Goal: Information Seeking & Learning: Learn about a topic

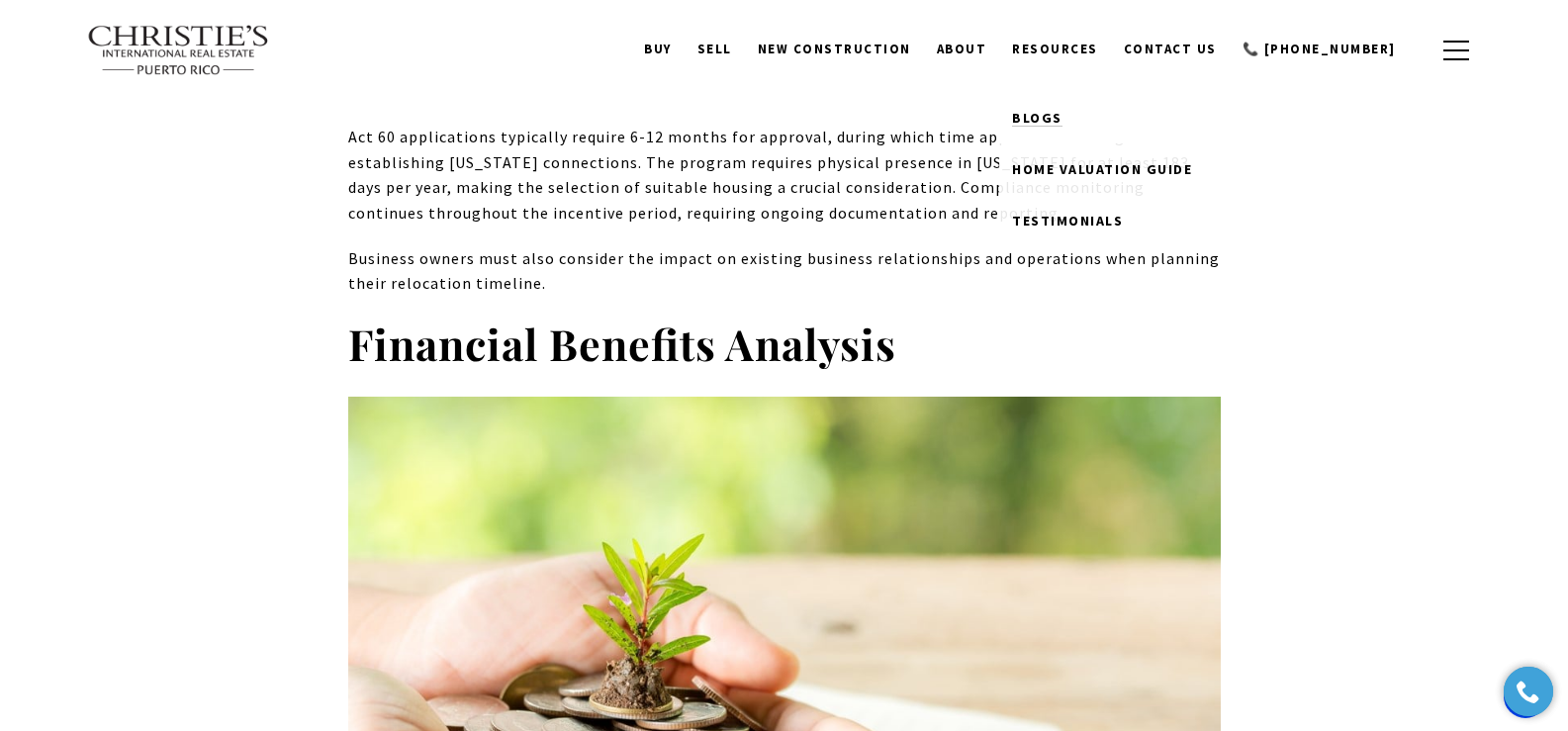
click at [1062, 122] on span "Blogs" at bounding box center [1037, 118] width 51 height 18
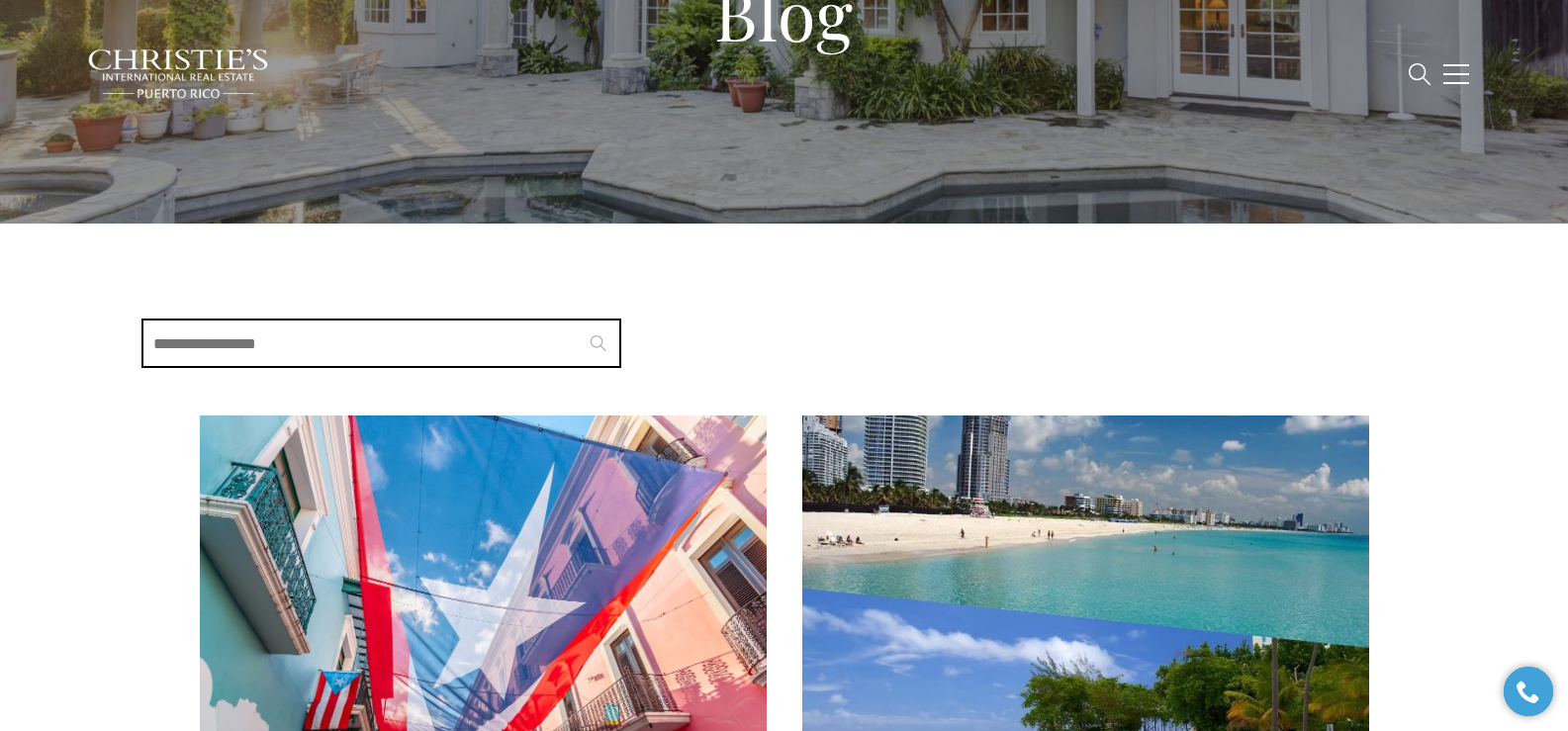
scroll to position [359, 0]
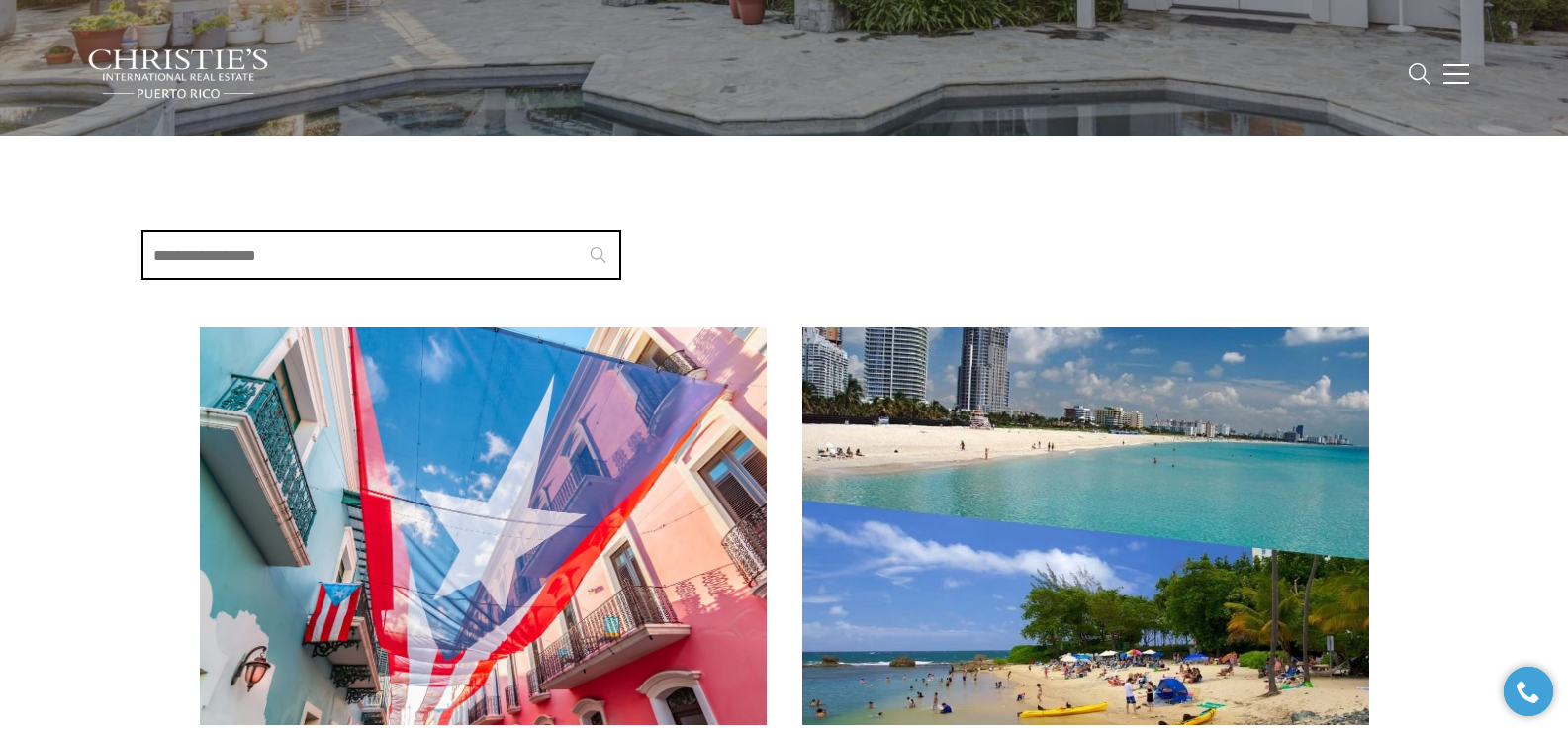
click at [478, 513] on img at bounding box center [483, 526] width 567 height 397
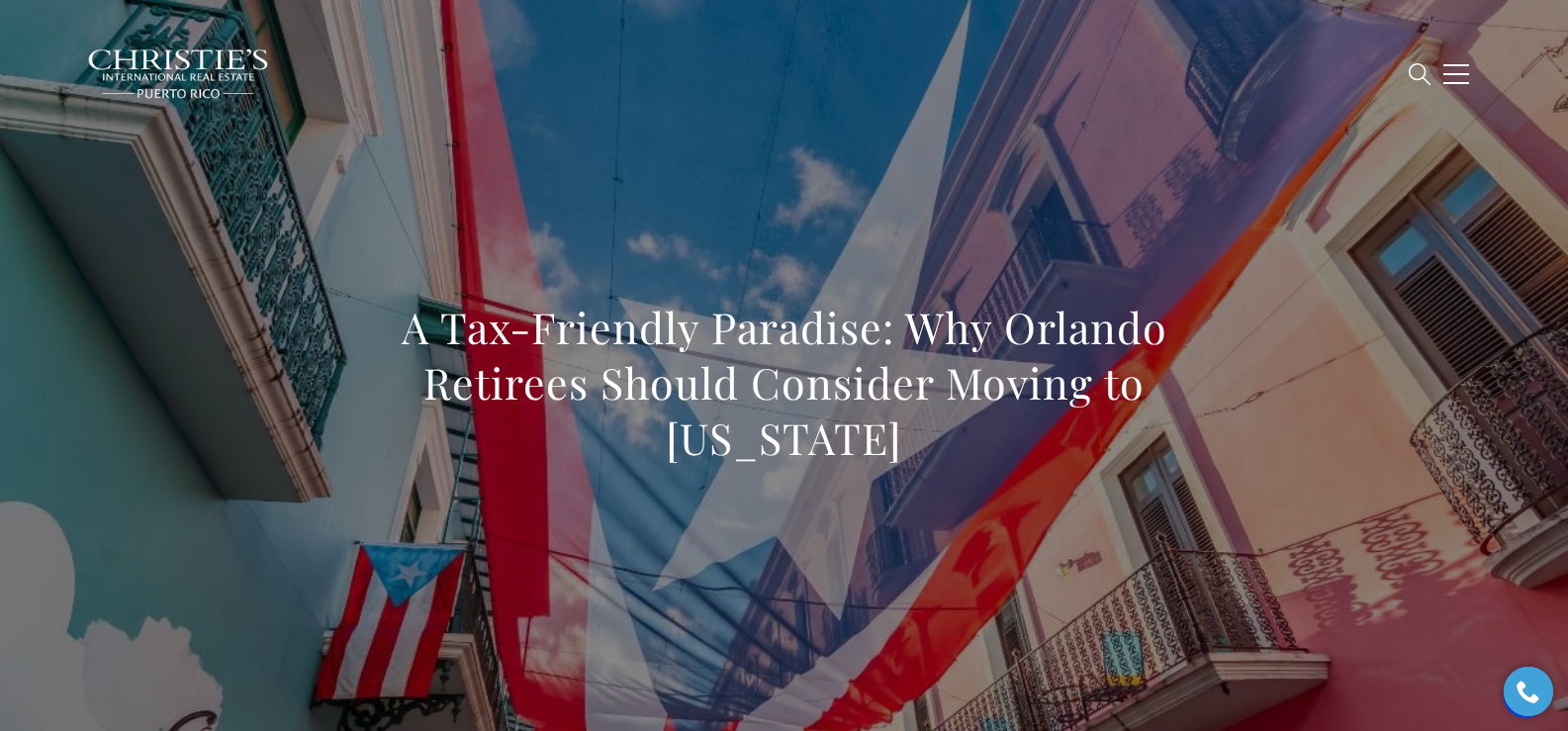
drag, startPoint x: 401, startPoint y: 326, endPoint x: 957, endPoint y: 448, distance: 569.2
click at [957, 448] on h1 "A Tax-Friendly Paradise: Why Orlando Retirees Should Consider Moving to Puerto …" at bounding box center [784, 382] width 873 height 166
copy h1 "A Tax-Friendly Paradise: Why Orlando Retirees Should Consider Moving to Puerto …"
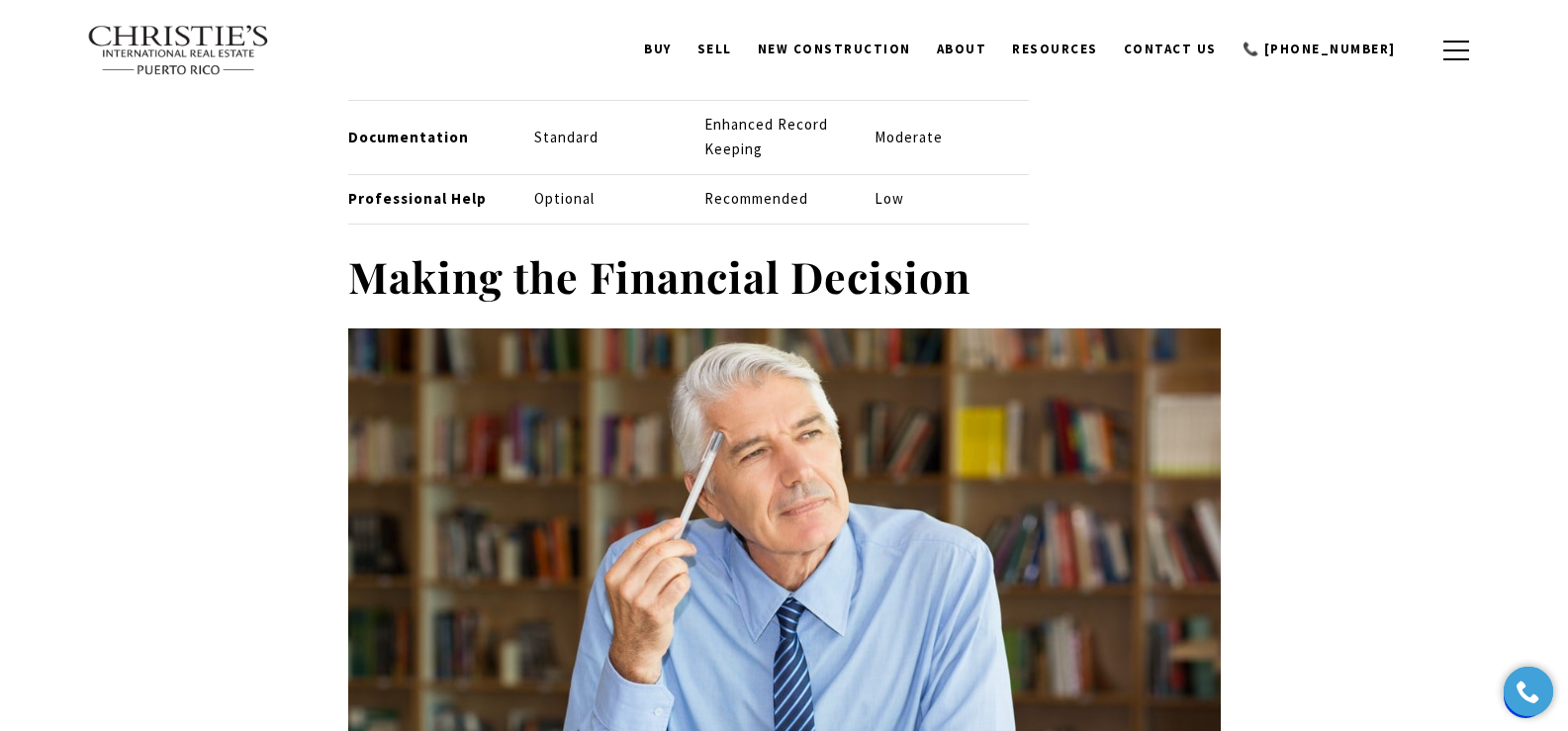
scroll to position [9069, 0]
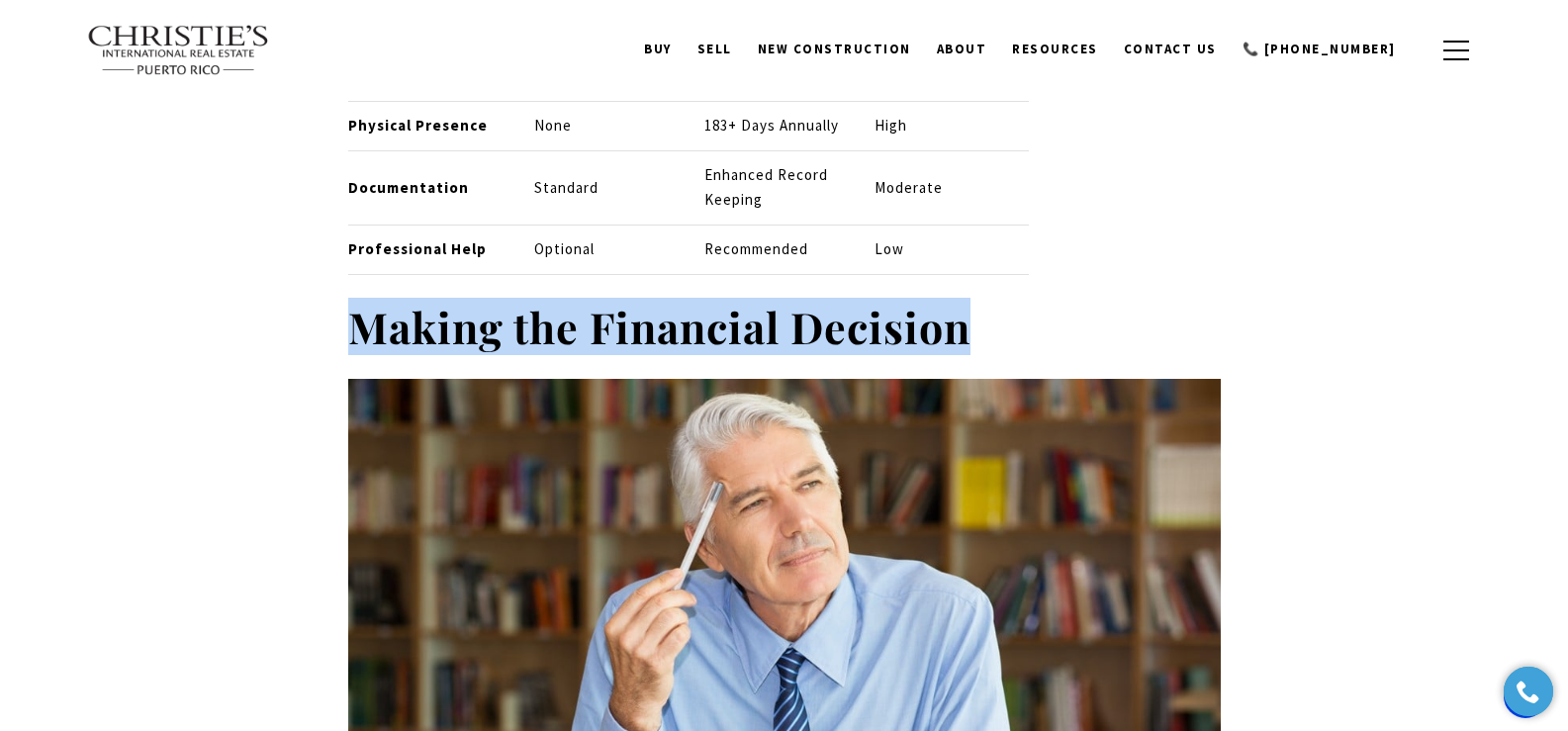
drag, startPoint x: 1047, startPoint y: 207, endPoint x: 343, endPoint y: 189, distance: 704.2
copy strong "Making the Financial Decision"
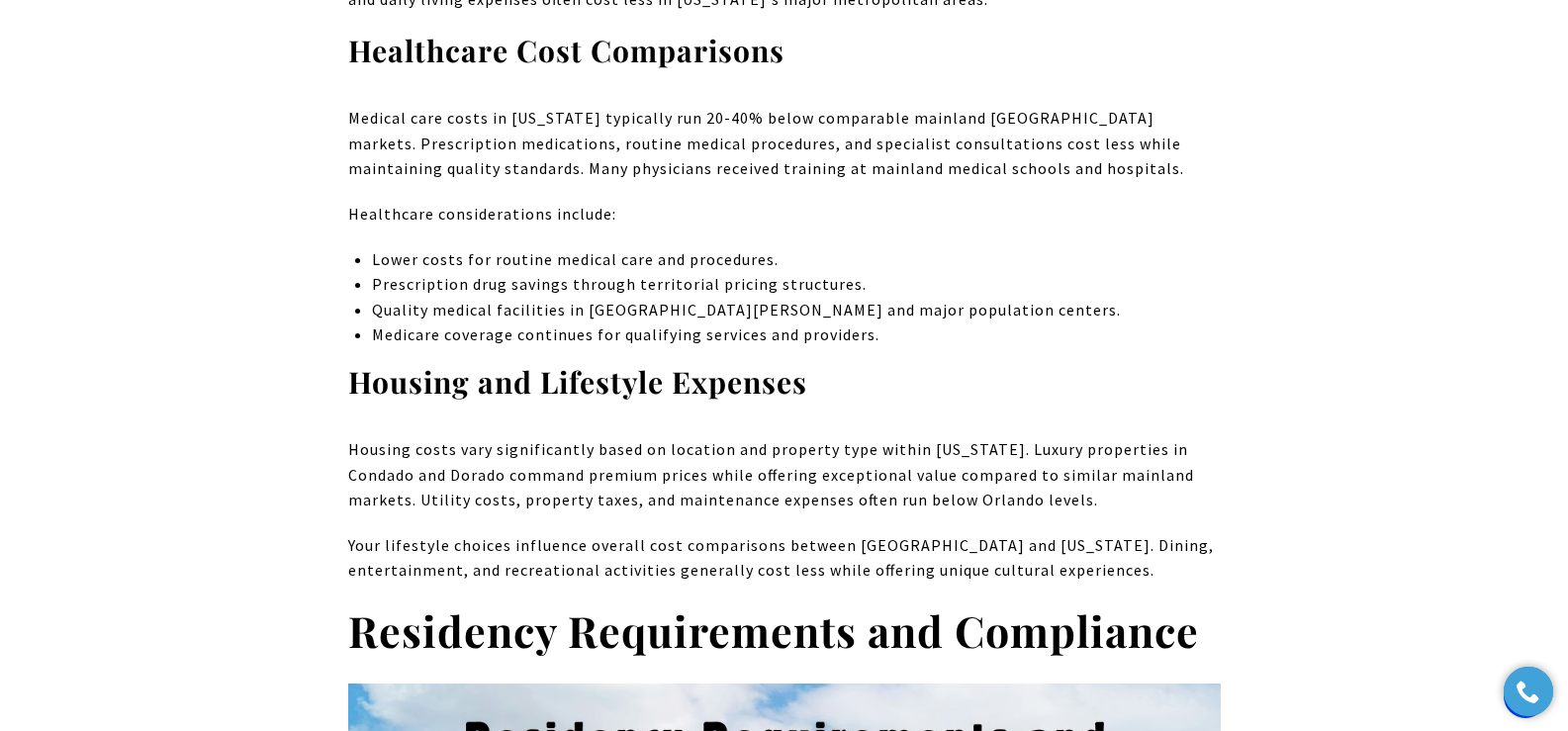
scroll to position [7143, 0]
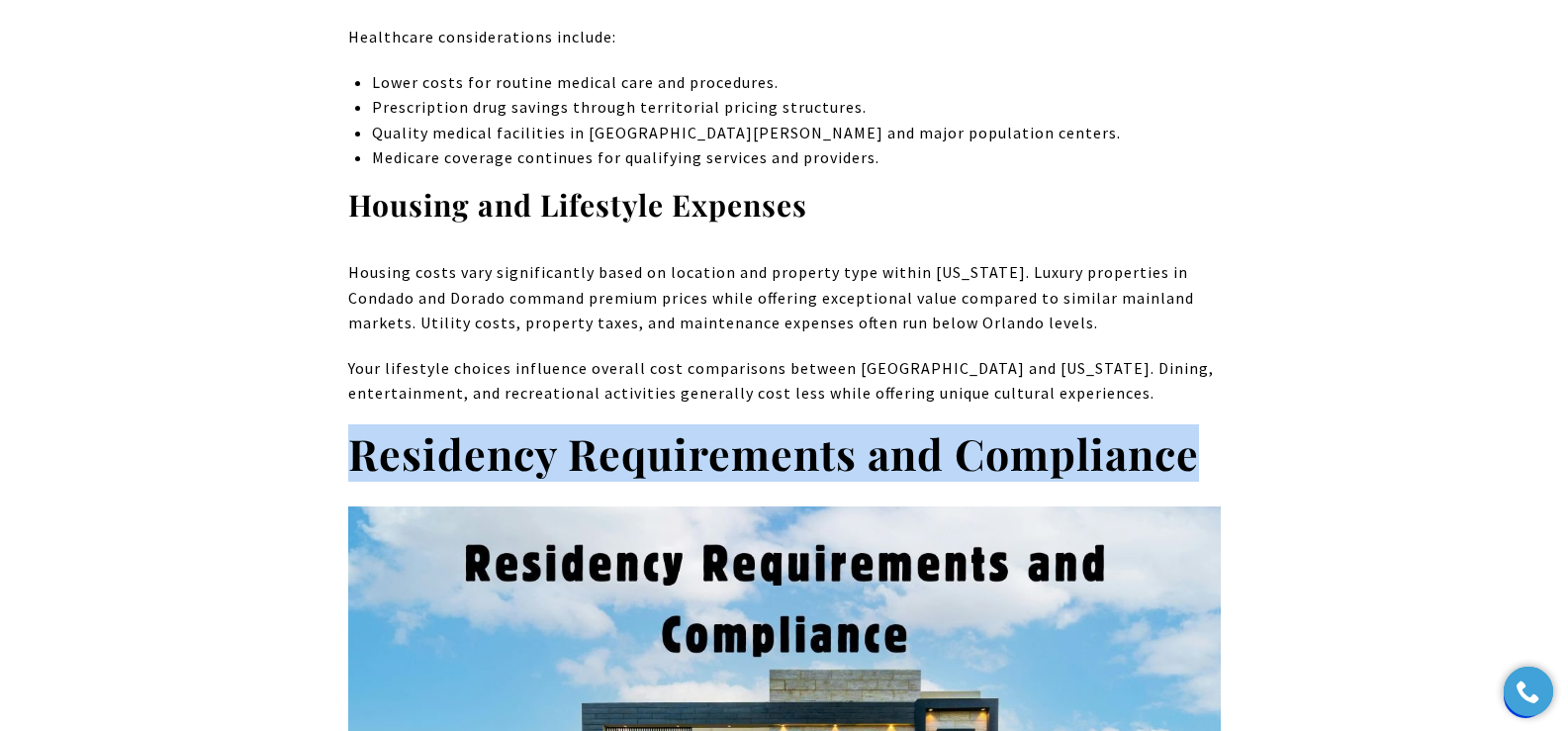
drag, startPoint x: 359, startPoint y: 305, endPoint x: 1205, endPoint y: 327, distance: 846.3
click at [1205, 426] on h2 "Residency Requirements and Compliance" at bounding box center [784, 454] width 873 height 56
copy strong "Residency Requirements and Compliance"
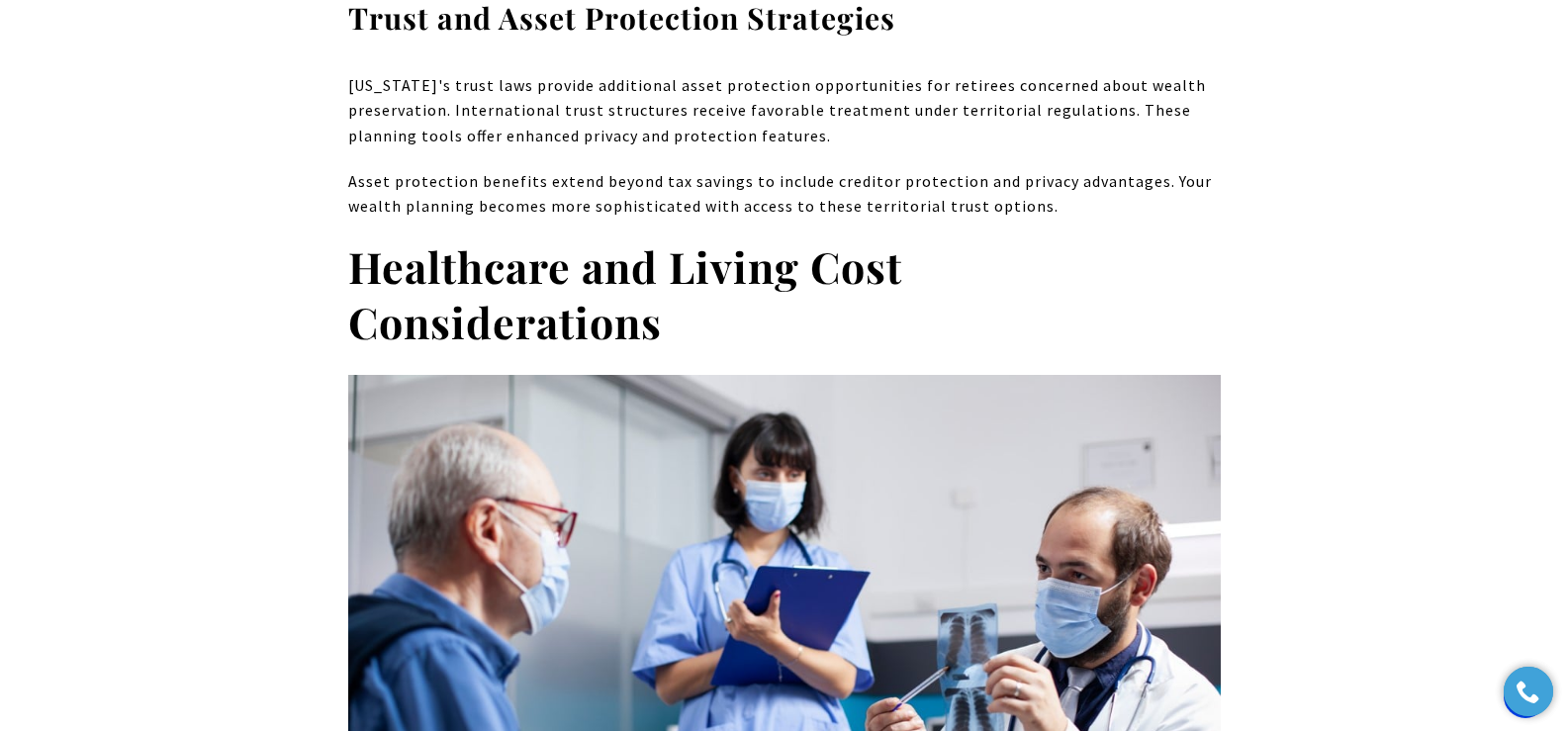
scroll to position [5865, 0]
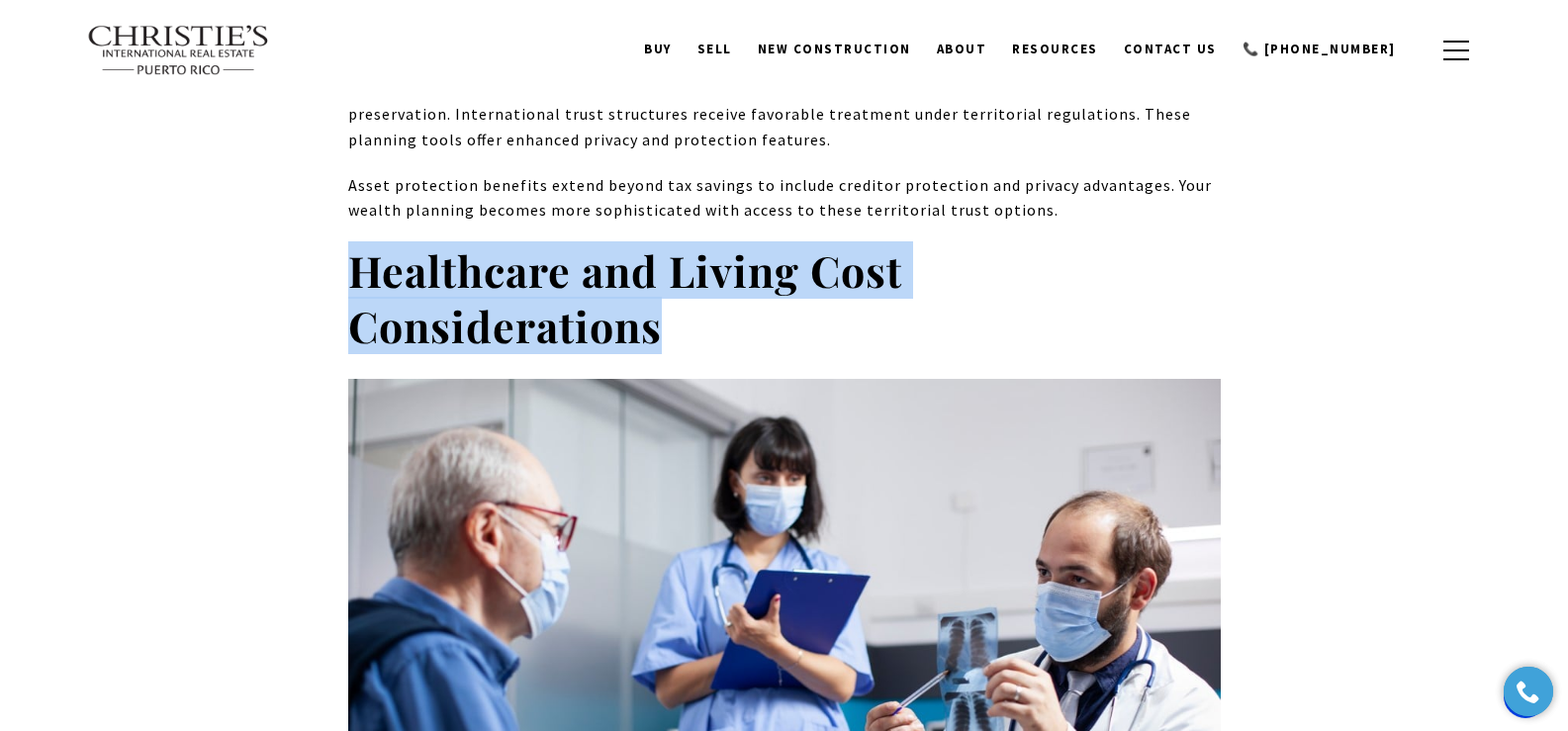
drag, startPoint x: 351, startPoint y: 112, endPoint x: 690, endPoint y: 201, distance: 350.5
click at [690, 243] on h2 "Healthcare and Living Cost Considerations" at bounding box center [784, 298] width 873 height 111
copy strong "Healthcare and Living Cost Considerations"
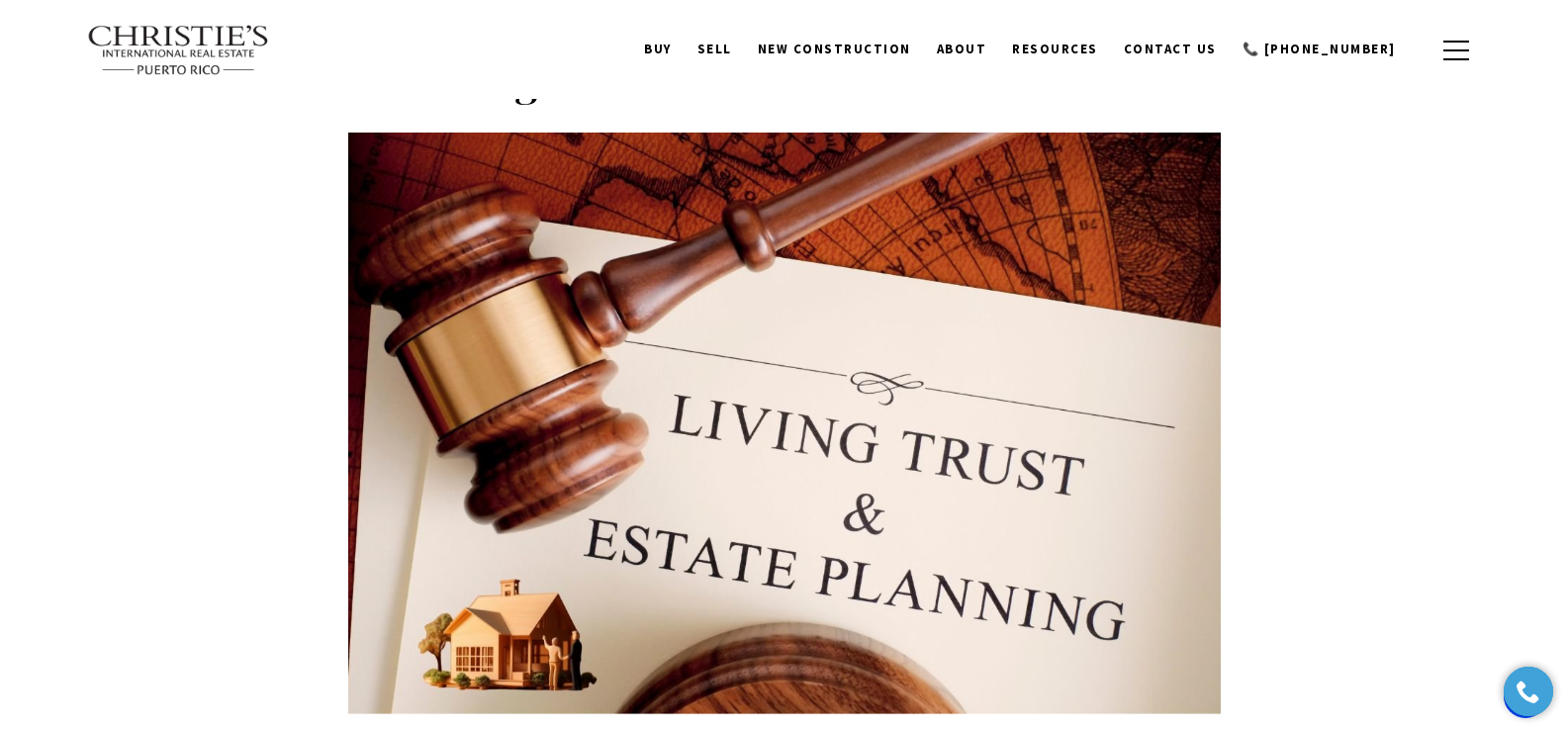
scroll to position [3946, 0]
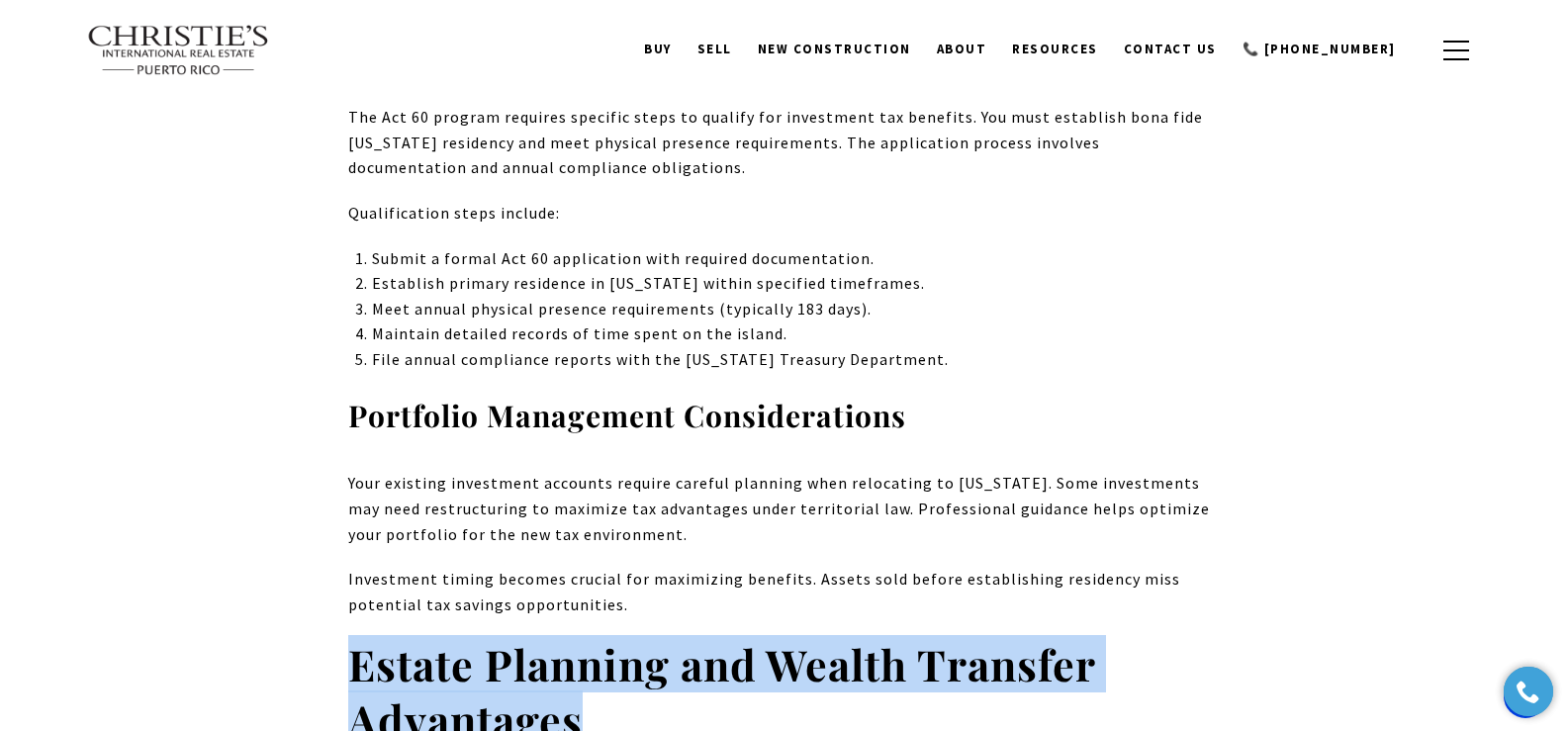
drag, startPoint x: 348, startPoint y: 540, endPoint x: 601, endPoint y: 599, distance: 259.8
click at [601, 636] on h2 "Estate Planning and Wealth Transfer Advantages" at bounding box center [784, 691] width 873 height 111
copy strong "Estate Planning and Wealth Transfer Advantages"
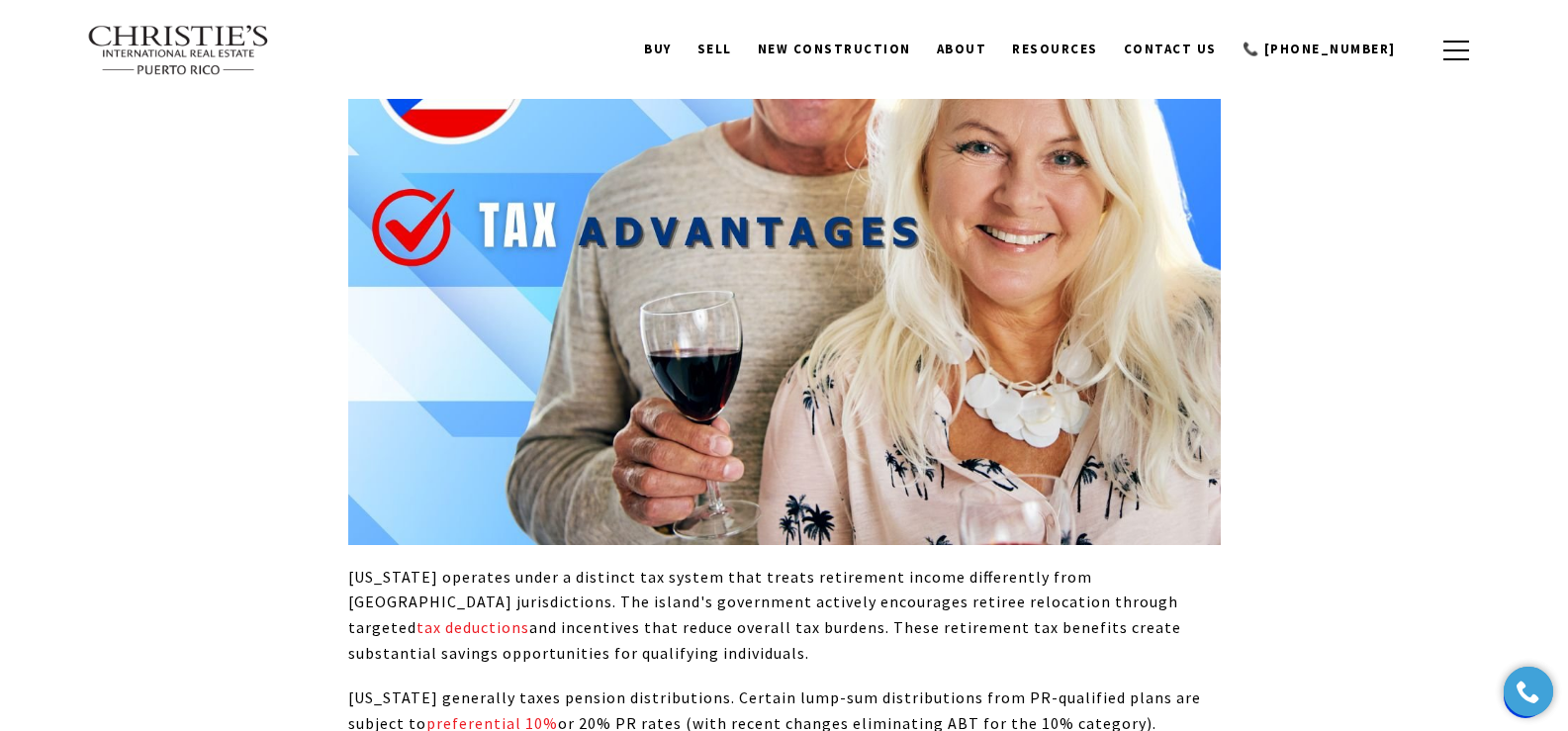
scroll to position [750, 0]
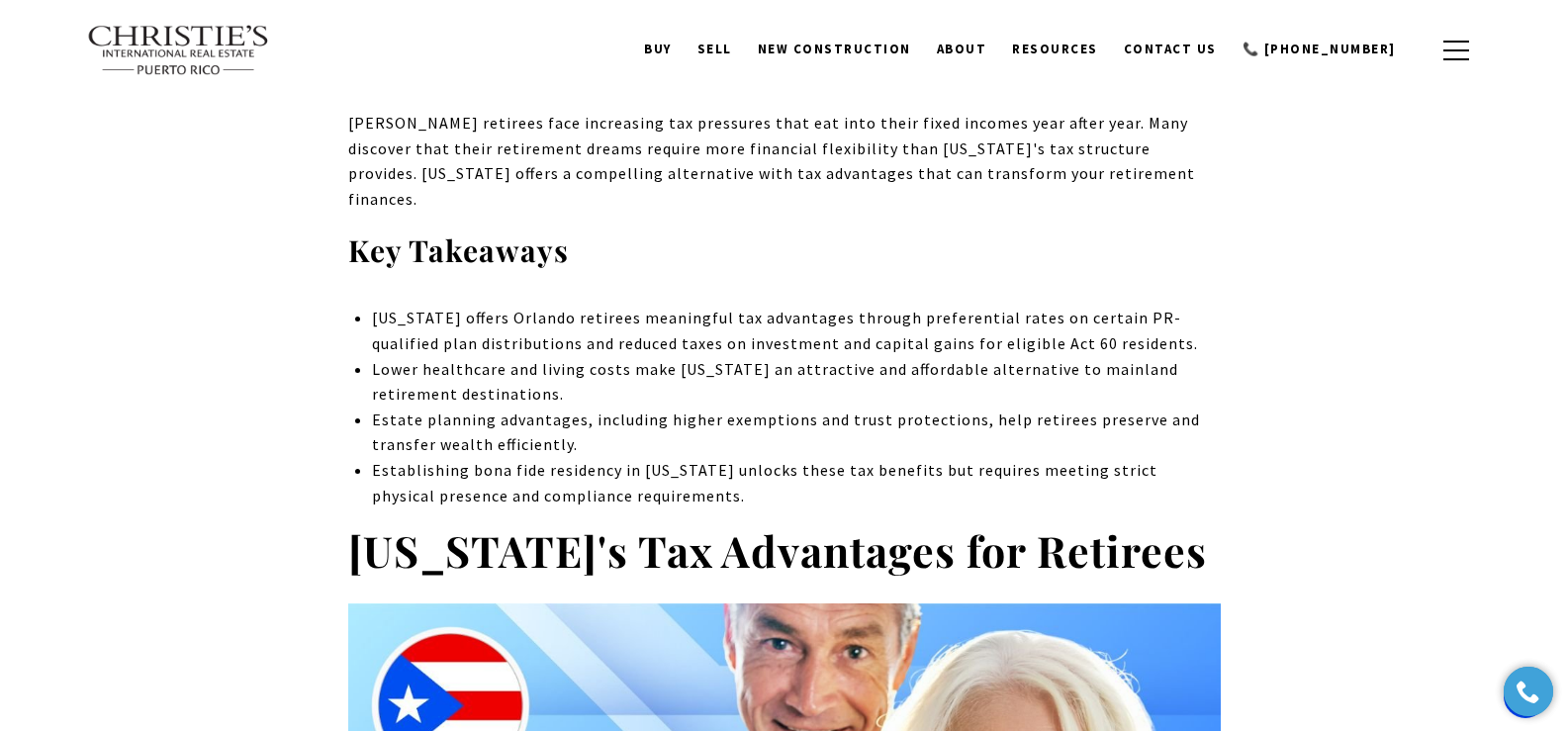
drag, startPoint x: 350, startPoint y: 531, endPoint x: 1200, endPoint y: 526, distance: 850.0
click at [1200, 526] on h2 "Puerto Rico's Tax Advantages for Retirees" at bounding box center [784, 551] width 873 height 56
copy strong "Puerto Rico's Tax Advantages for Retirees"
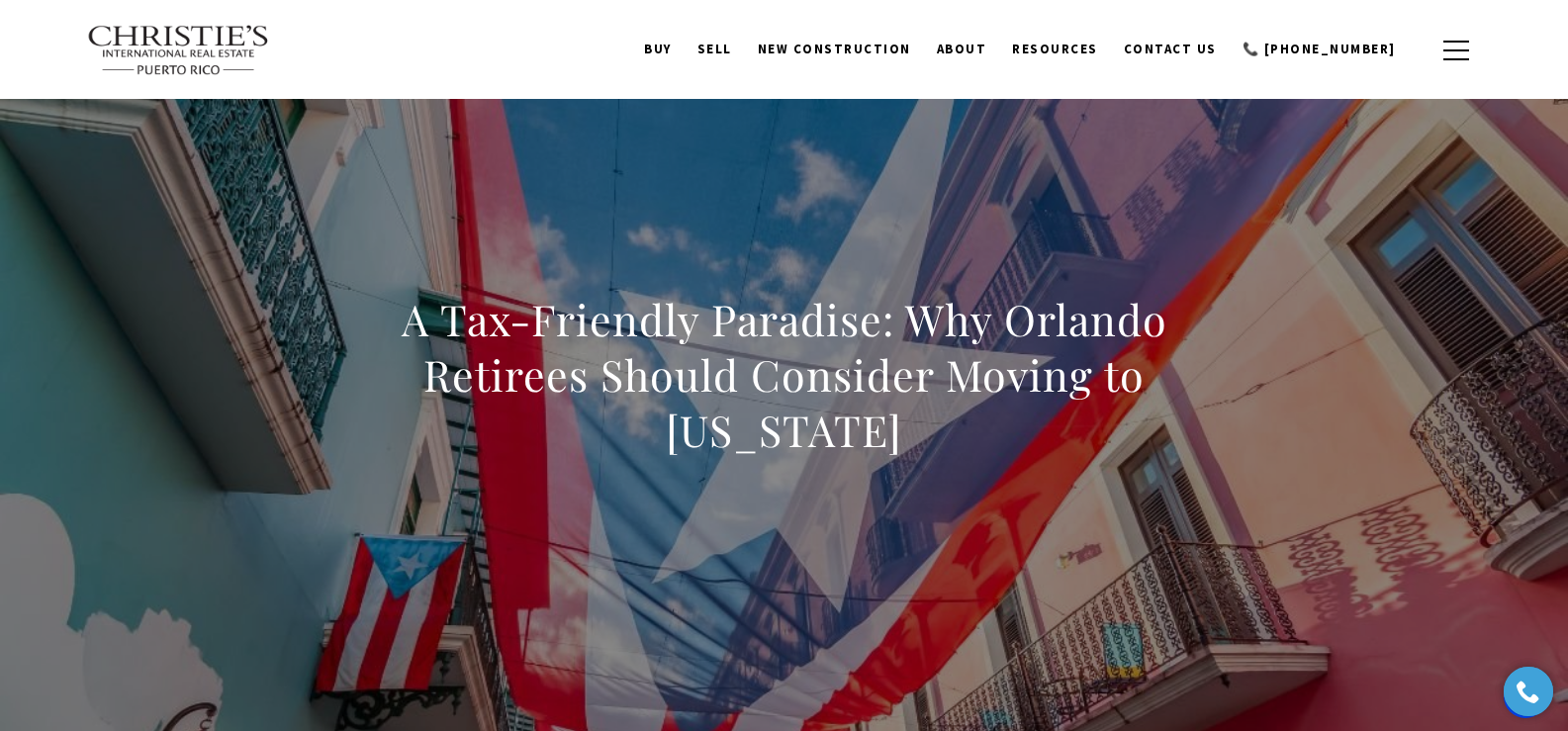
scroll to position [0, 0]
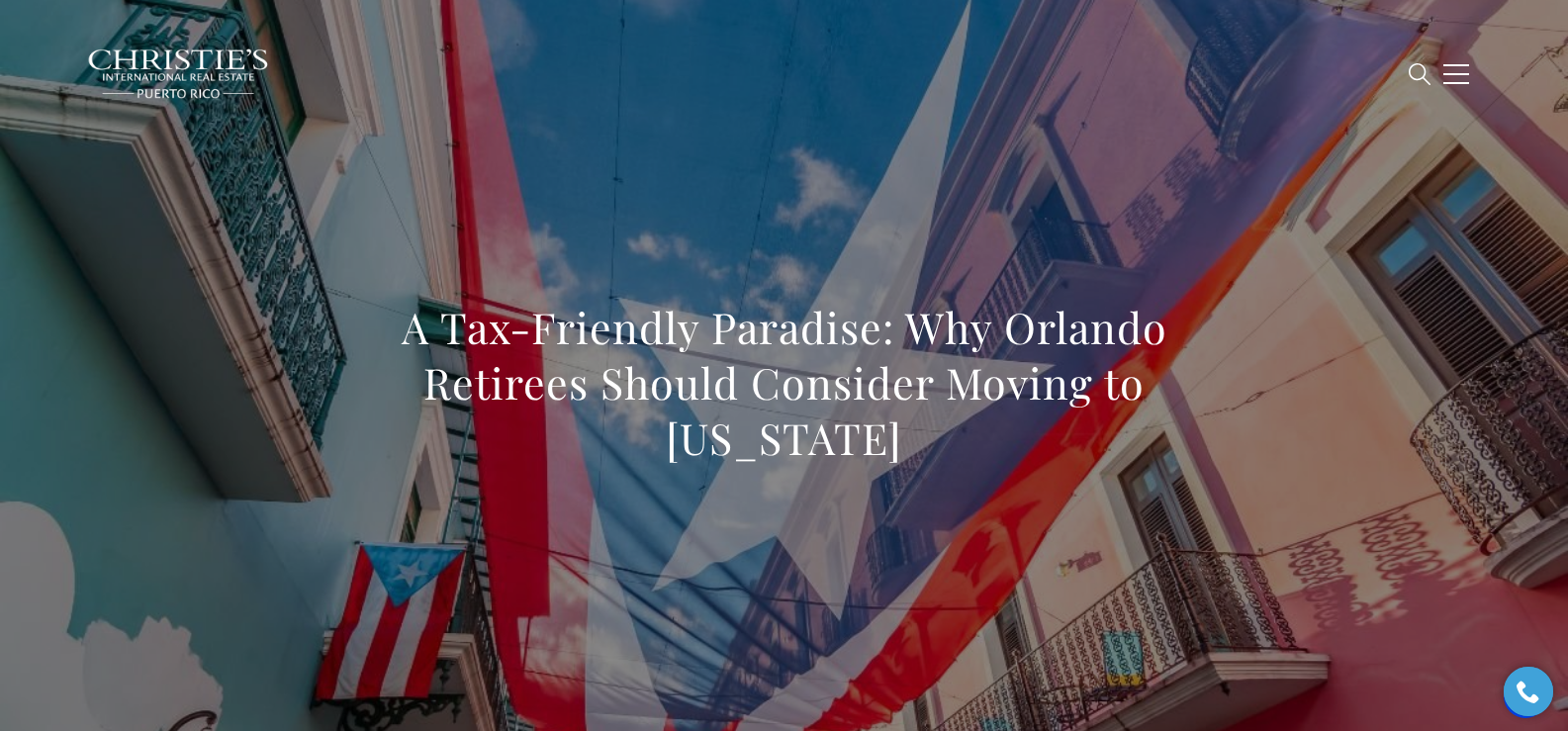
drag, startPoint x: 452, startPoint y: 332, endPoint x: 960, endPoint y: 452, distance: 522.0
click at [960, 452] on h1 "A Tax-Friendly Paradise: Why Orlando Retirees Should Consider Moving to [US_STA…" at bounding box center [784, 382] width 873 height 166
copy h1 "A Tax-Friendly Paradise: Why Orlando Retirees Should Consider Moving to [US_STA…"
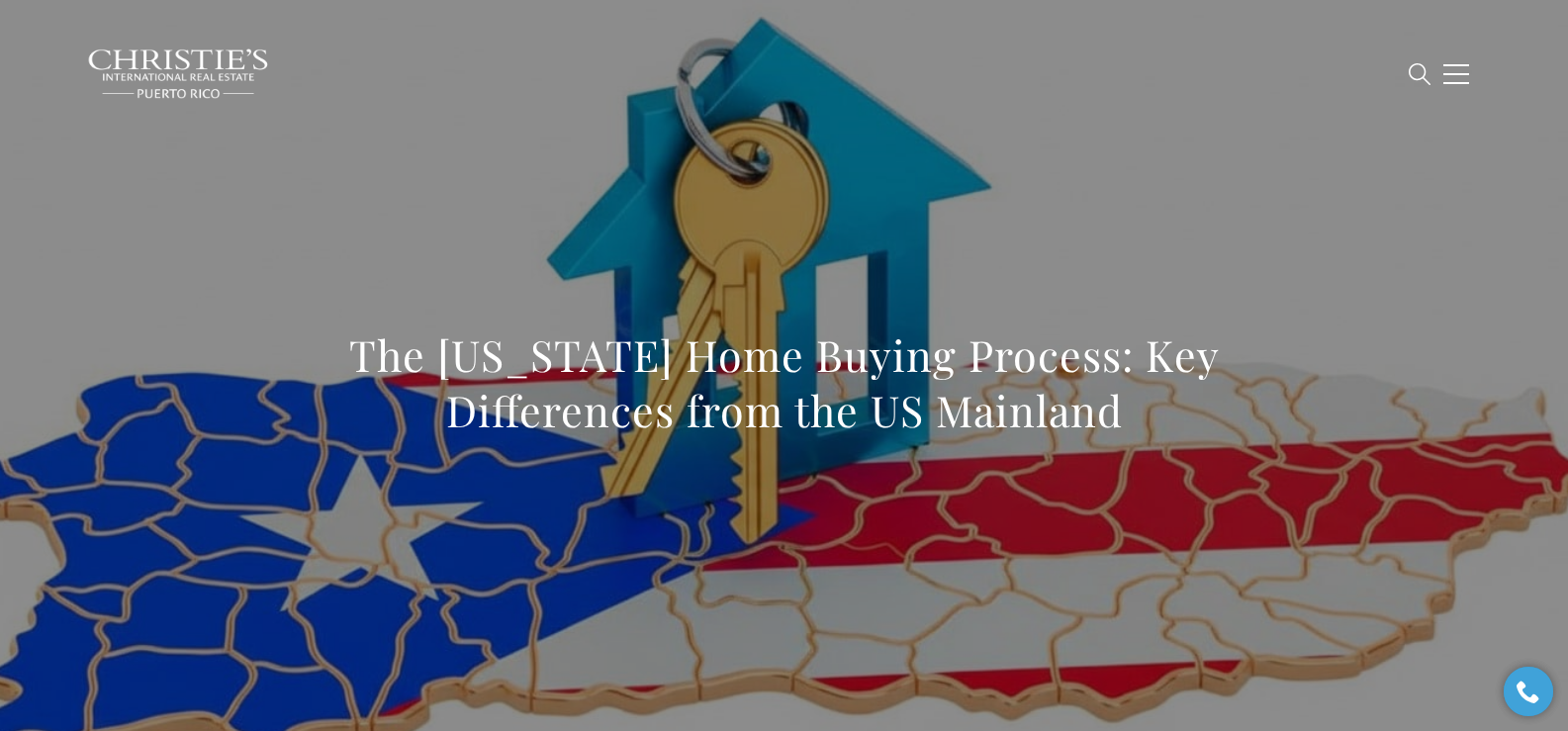
click at [480, 464] on div "The Puerto Rico Home Buying Process: Key Differences from the US Mainland" at bounding box center [784, 395] width 1385 height 594
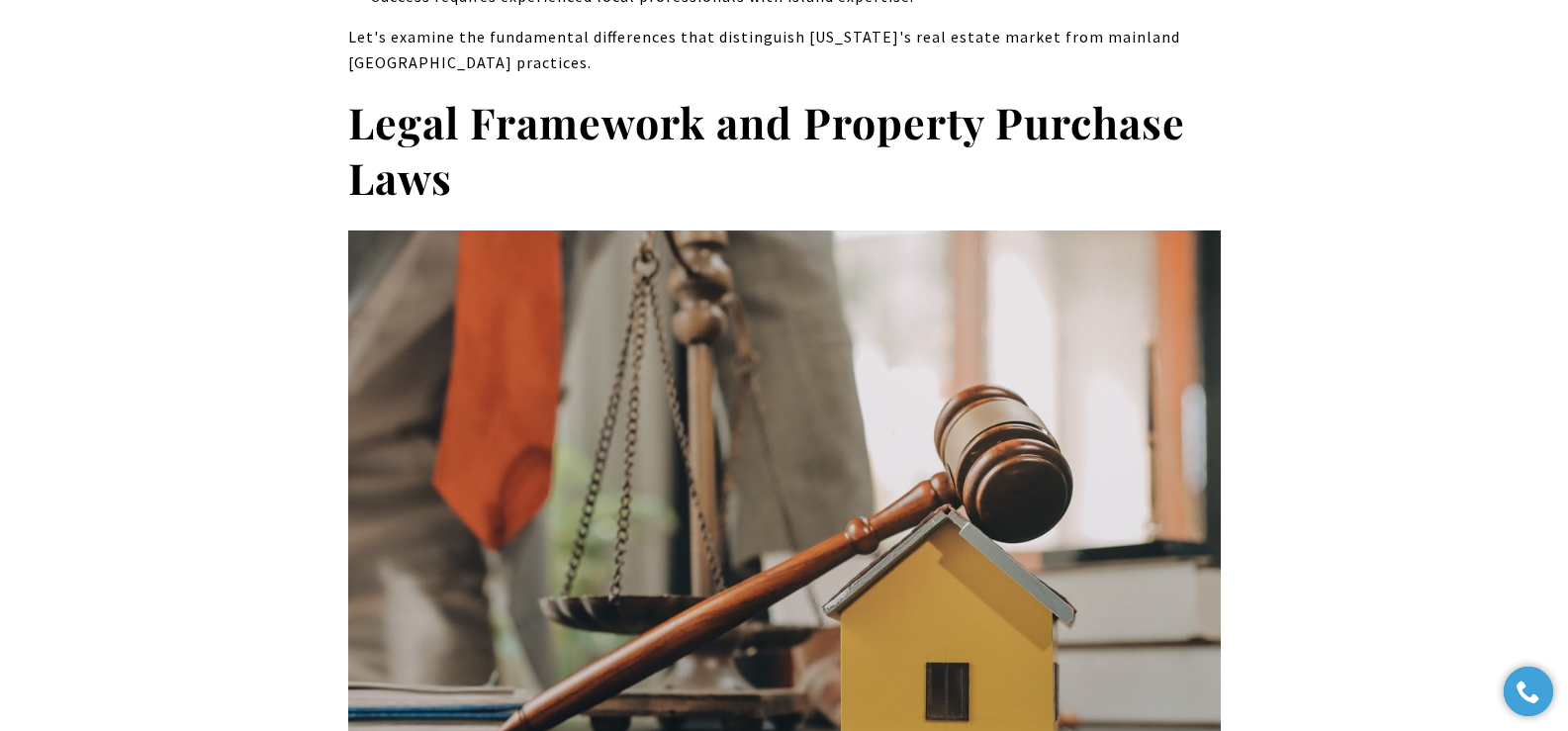
scroll to position [1836, 0]
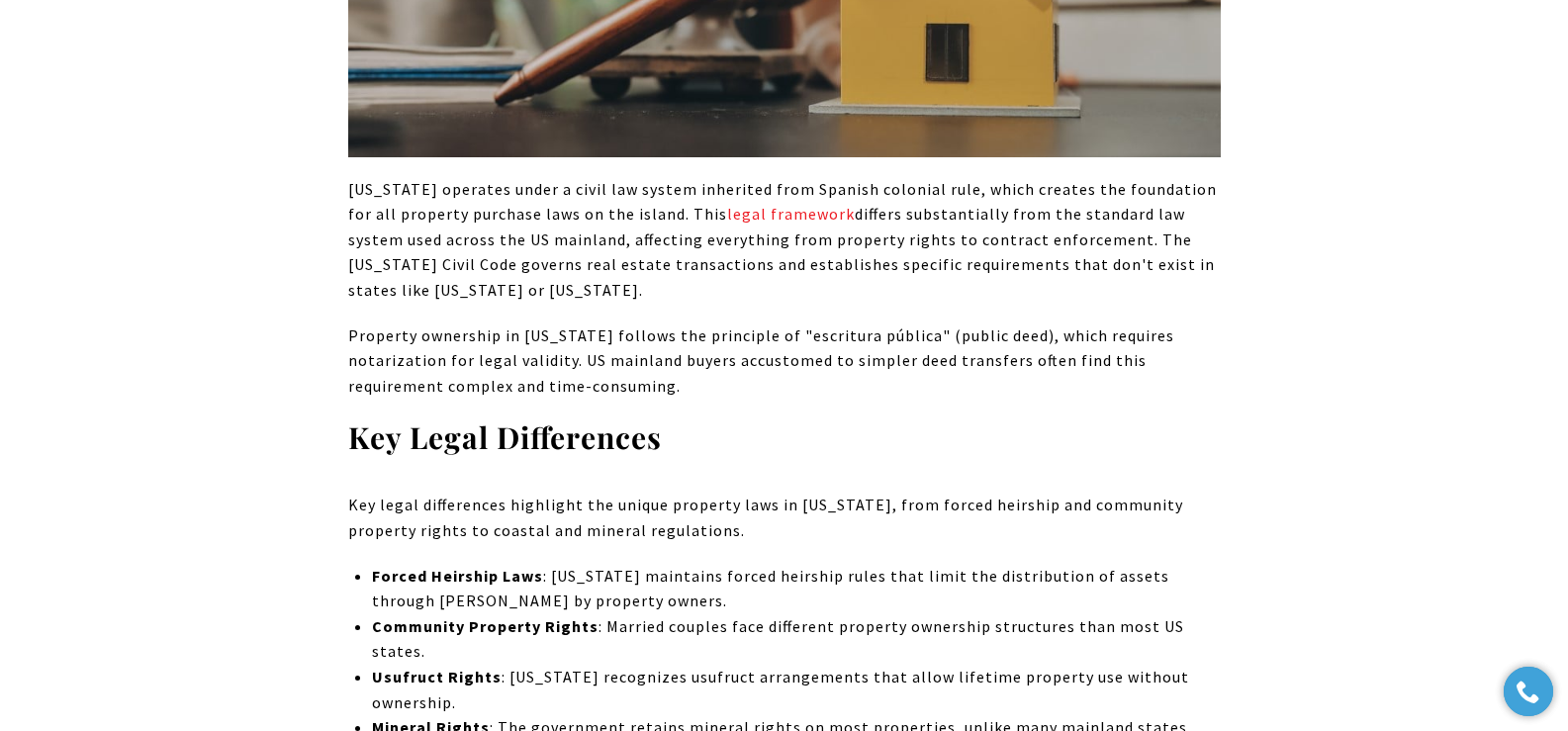
click at [662, 337] on p "Property ownership in Puerto Rico follows the principle of "escritura pública" …" at bounding box center [784, 362] width 873 height 76
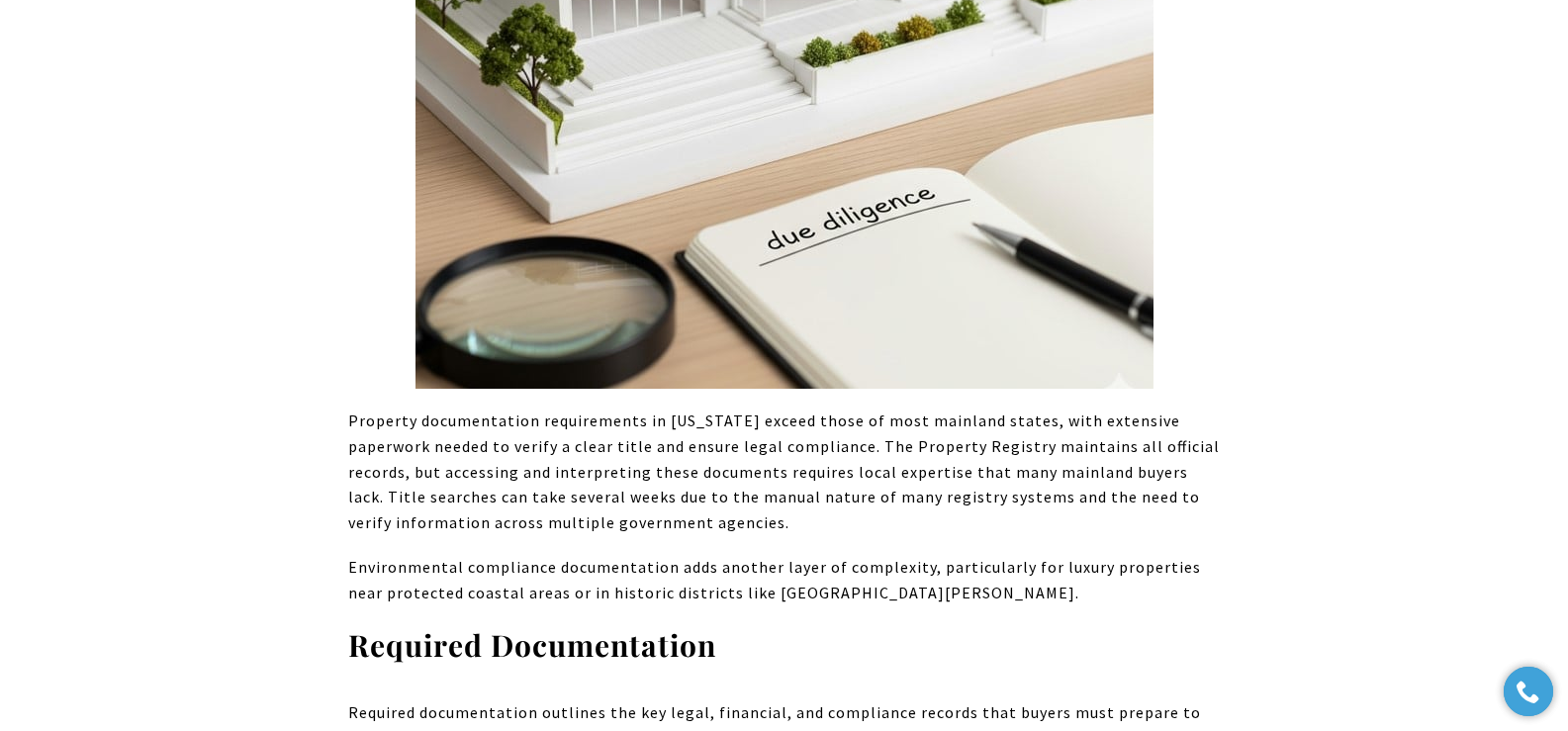
scroll to position [15590, 0]
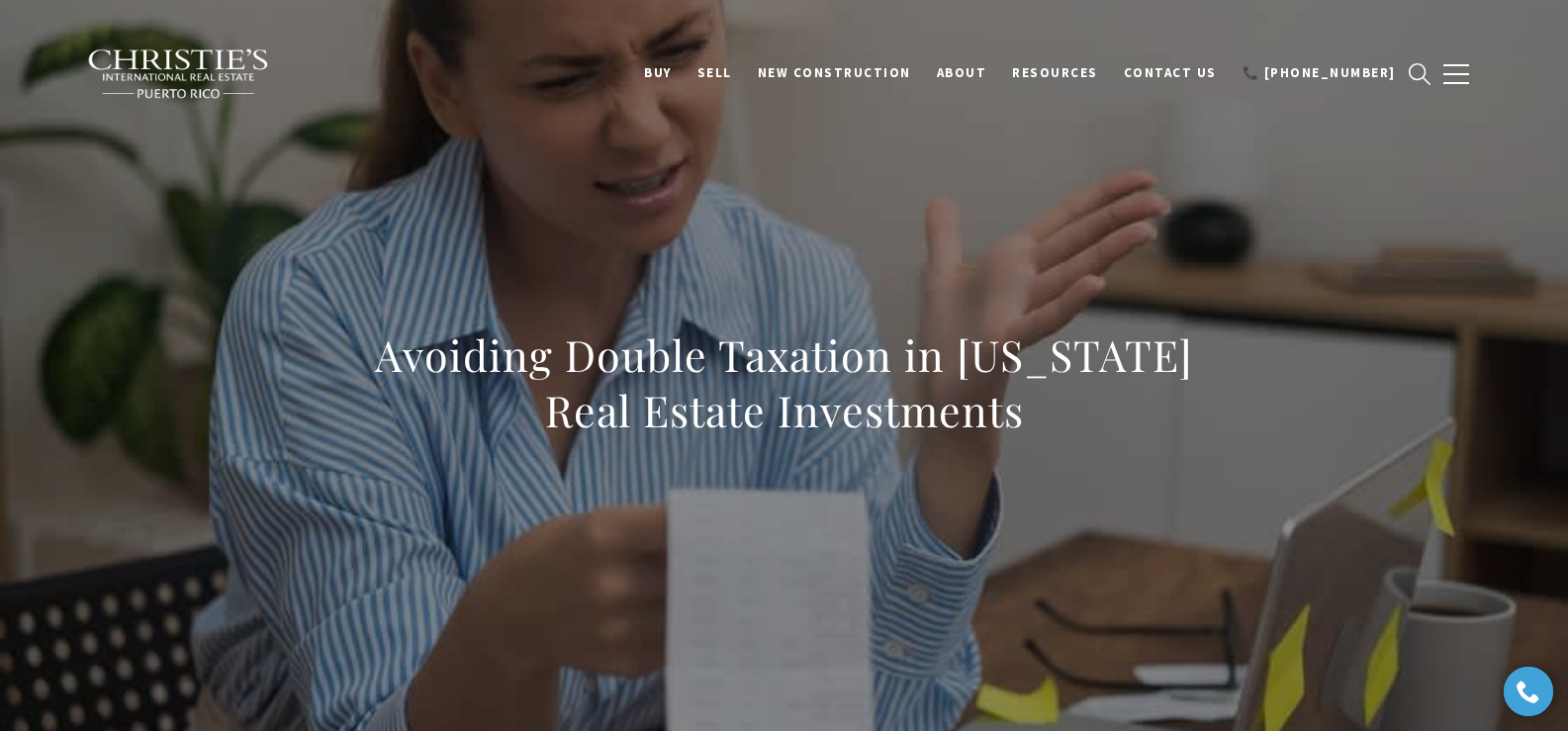
click at [869, 202] on div "Avoiding Double Taxation in Puerto Rico Real Estate Investments" at bounding box center [784, 395] width 1385 height 594
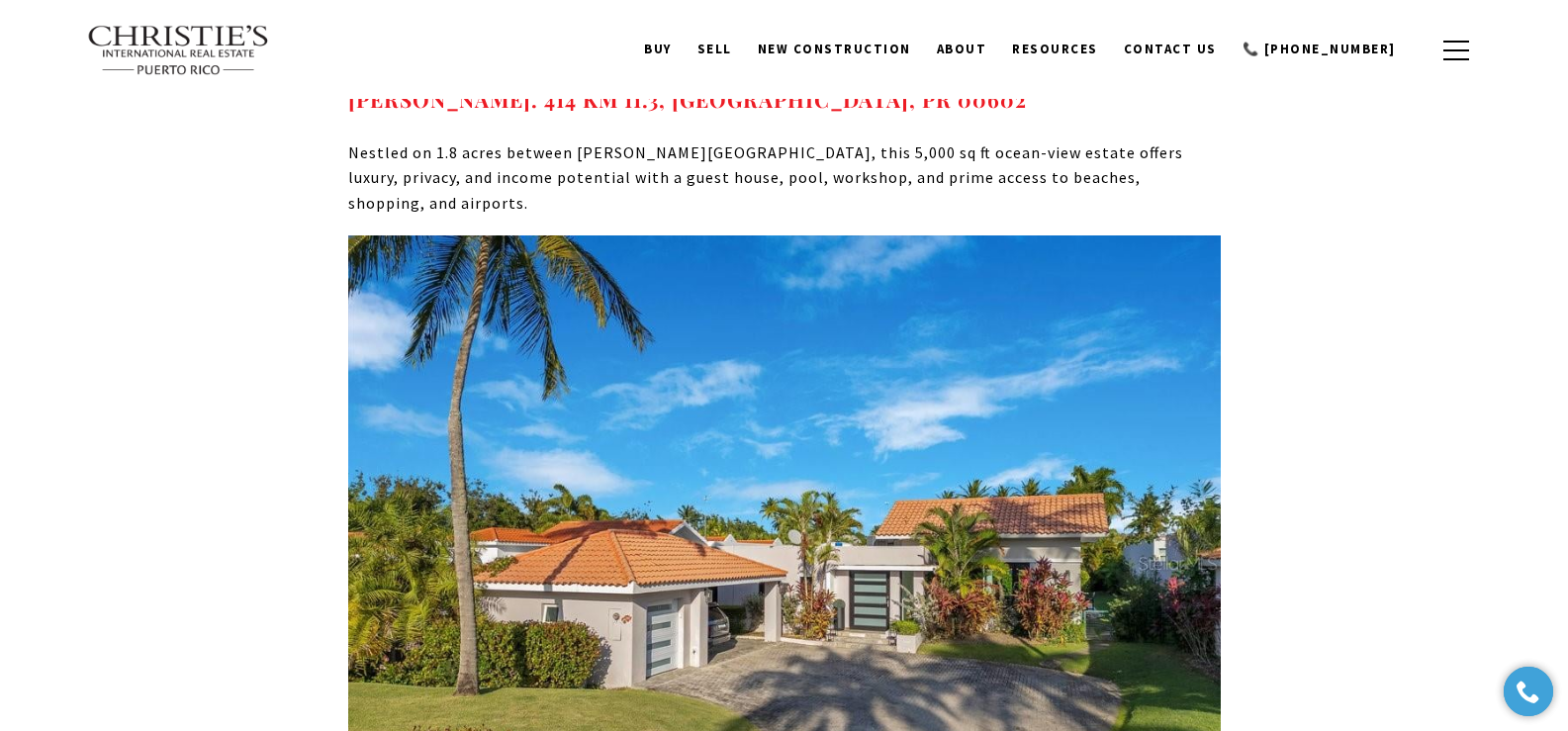
scroll to position [8016, 0]
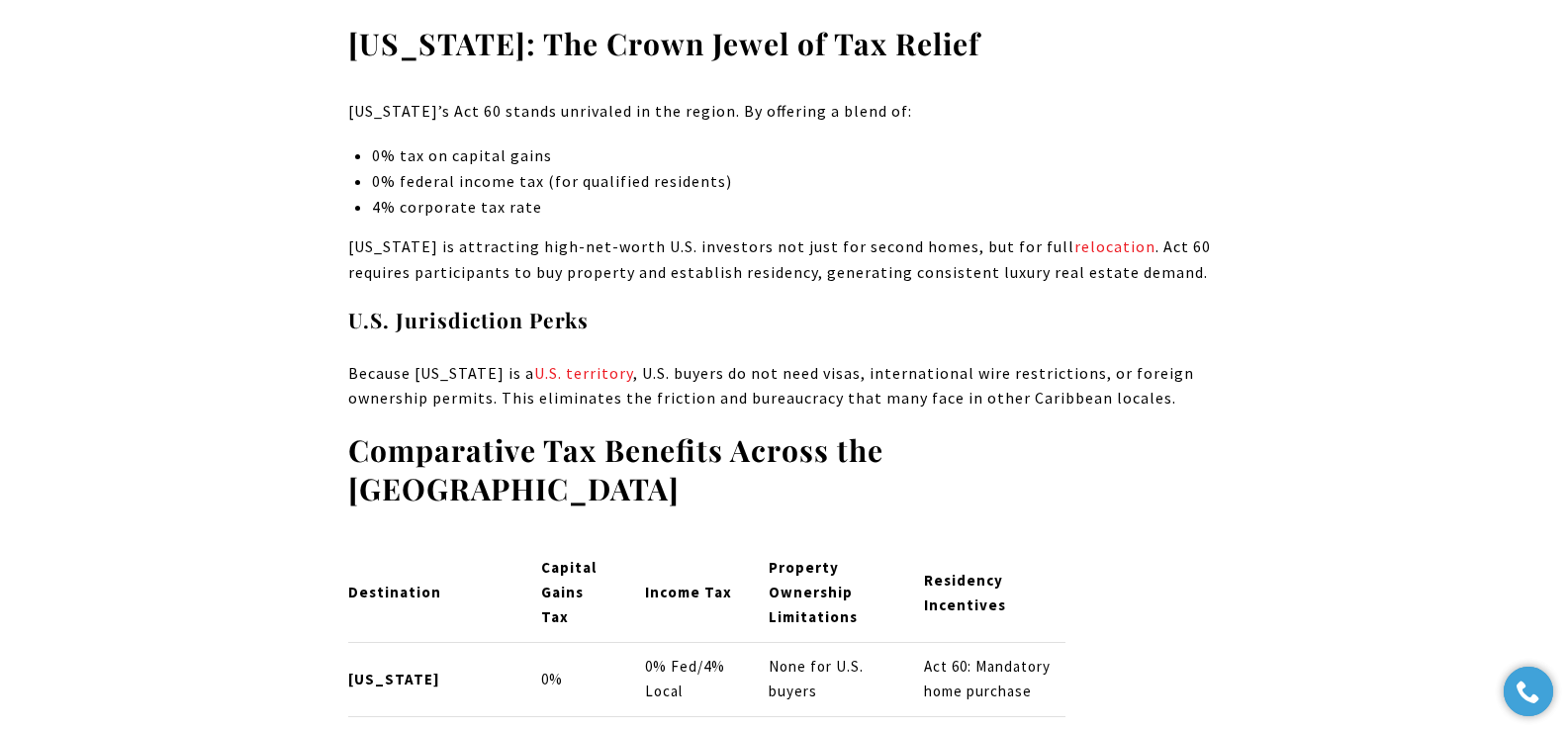
scroll to position [5115, 0]
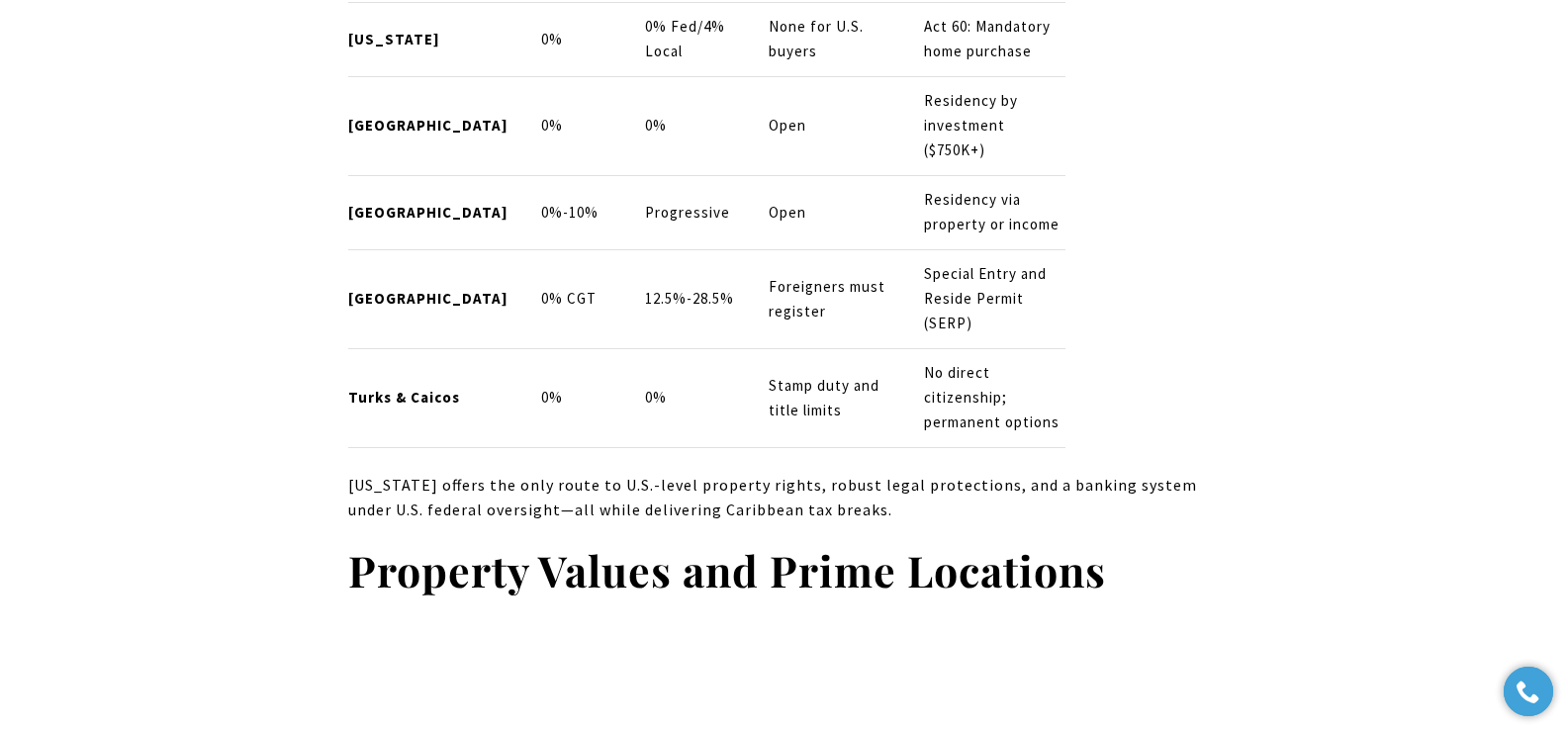
click at [1031, 473] on p "[US_STATE] offers the only route to U.S.-level property rights, robust legal pr…" at bounding box center [784, 498] width 873 height 51
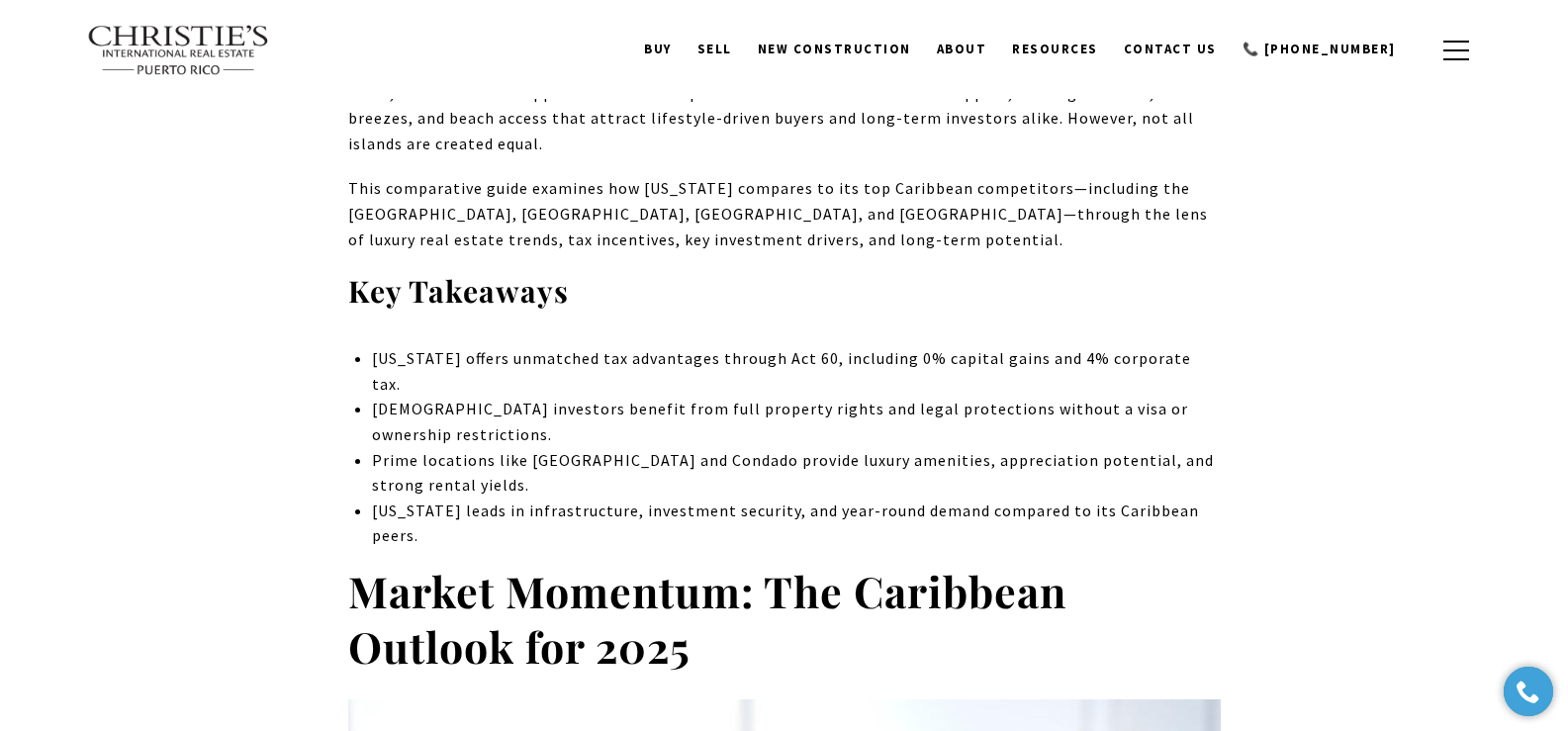
scroll to position [0, 0]
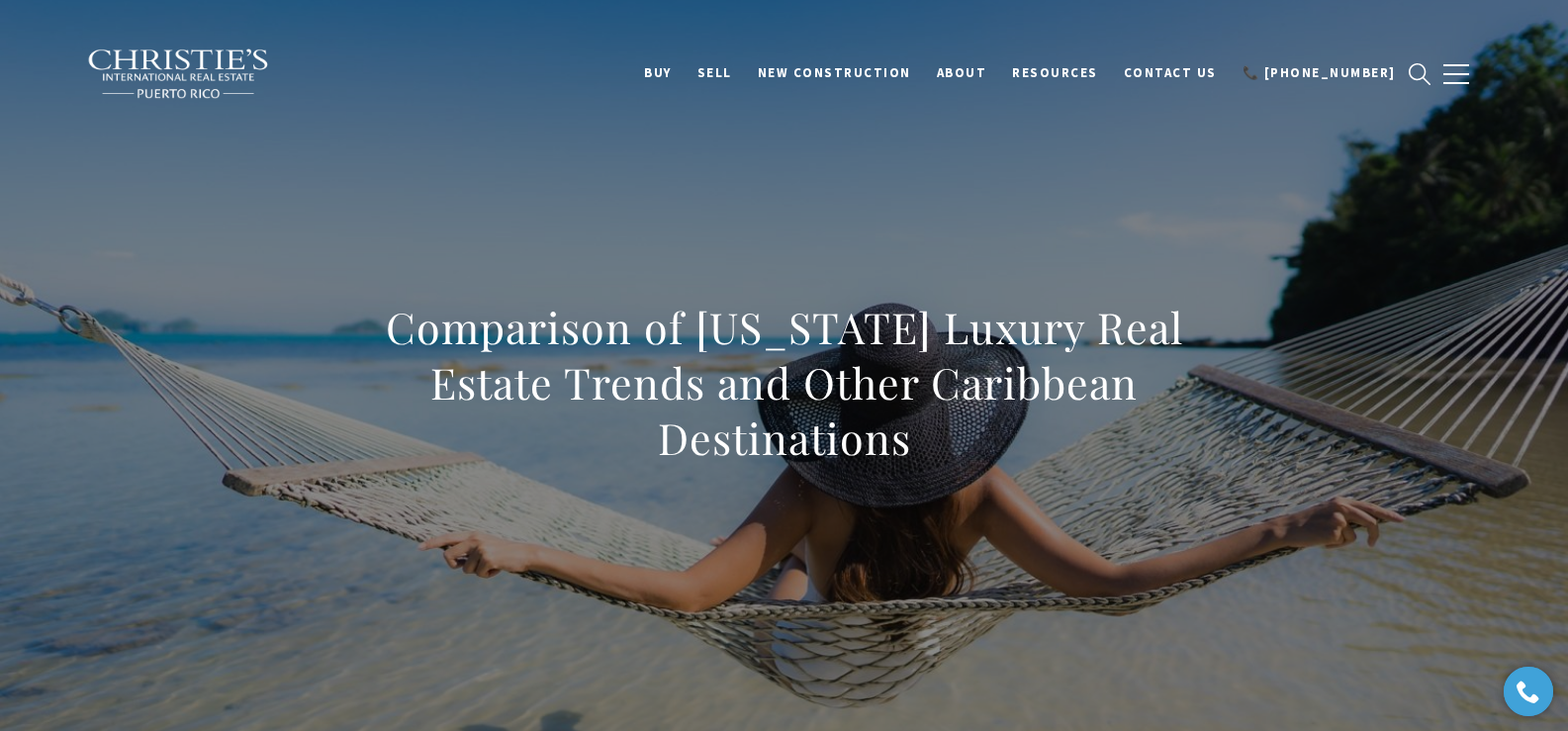
drag, startPoint x: 378, startPoint y: 328, endPoint x: 1036, endPoint y: 478, distance: 674.9
click at [1036, 478] on div "Comparison of Puerto Rico Luxury Real Estate Trends and Other Caribbean Destina…" at bounding box center [784, 395] width 873 height 192
copy h1 "Comparison of Puerto Rico Luxury Real Estate Trends and Other Caribbean Destina…"
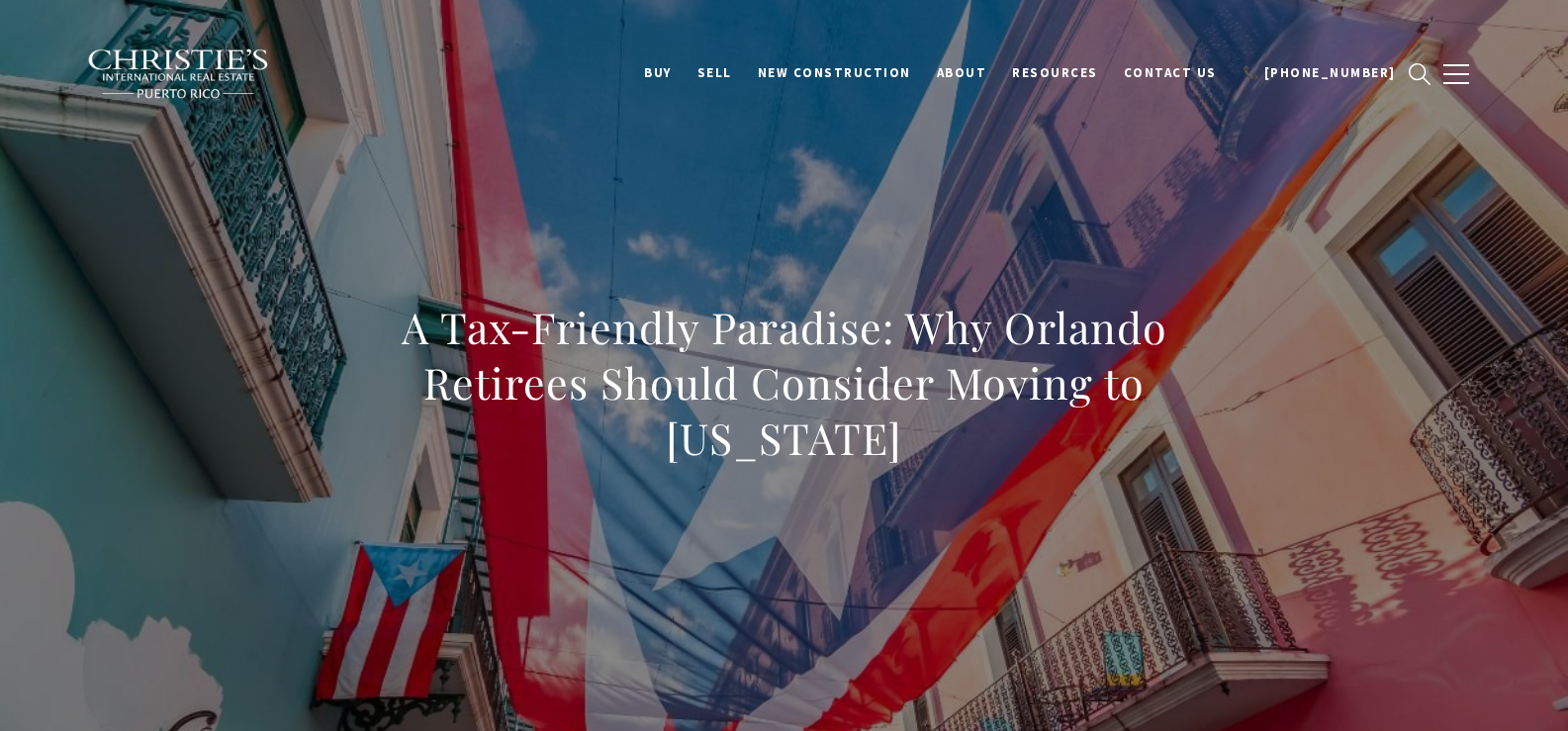
click at [706, 188] on div "A Tax-Friendly Paradise: Why Orlando Retirees Should Consider Moving to [US_STA…" at bounding box center [784, 395] width 1385 height 594
click at [576, 227] on div "A Tax-Friendly Paradise: Why Orlando Retirees Should Consider Moving to [US_STA…" at bounding box center [784, 395] width 1385 height 594
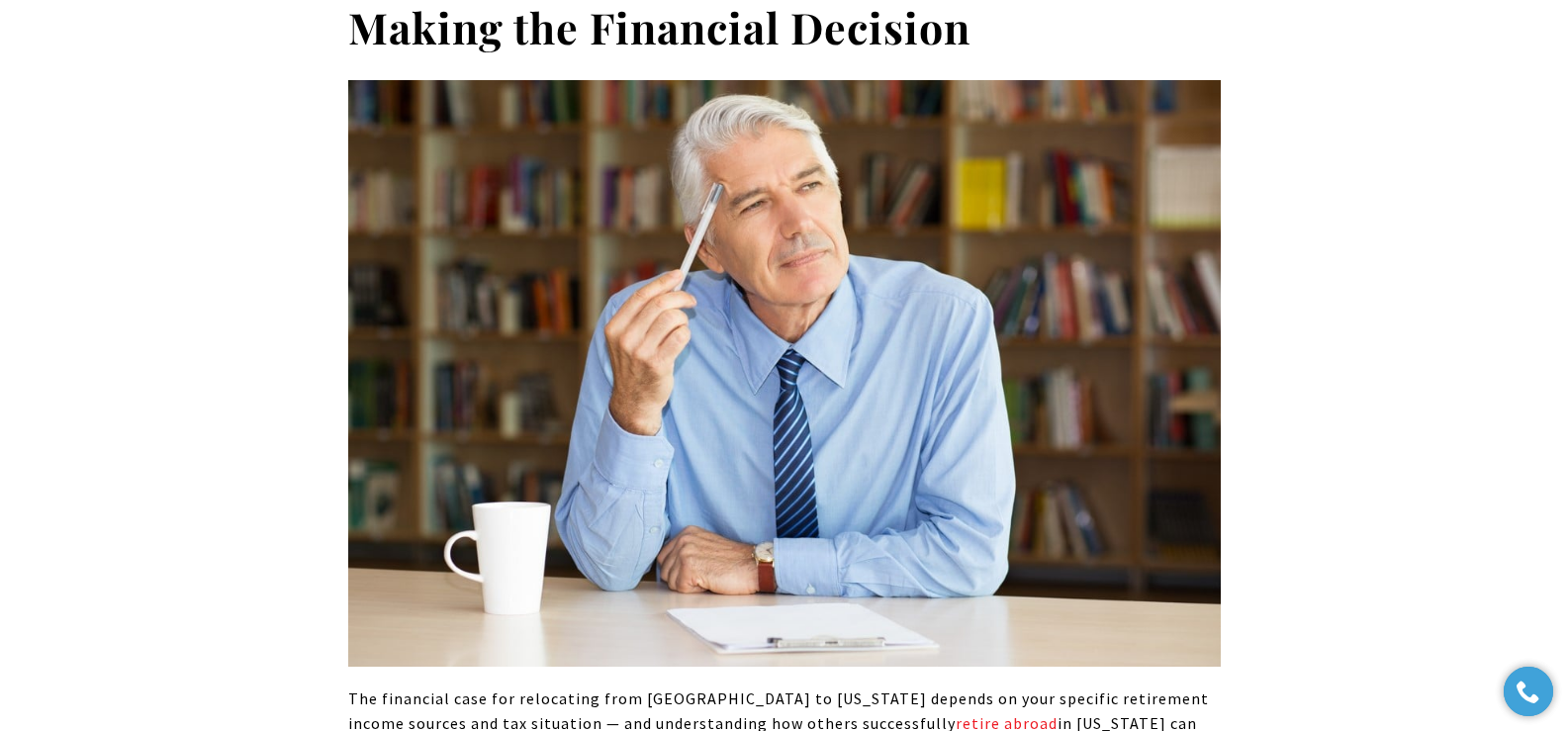
scroll to position [9260, 0]
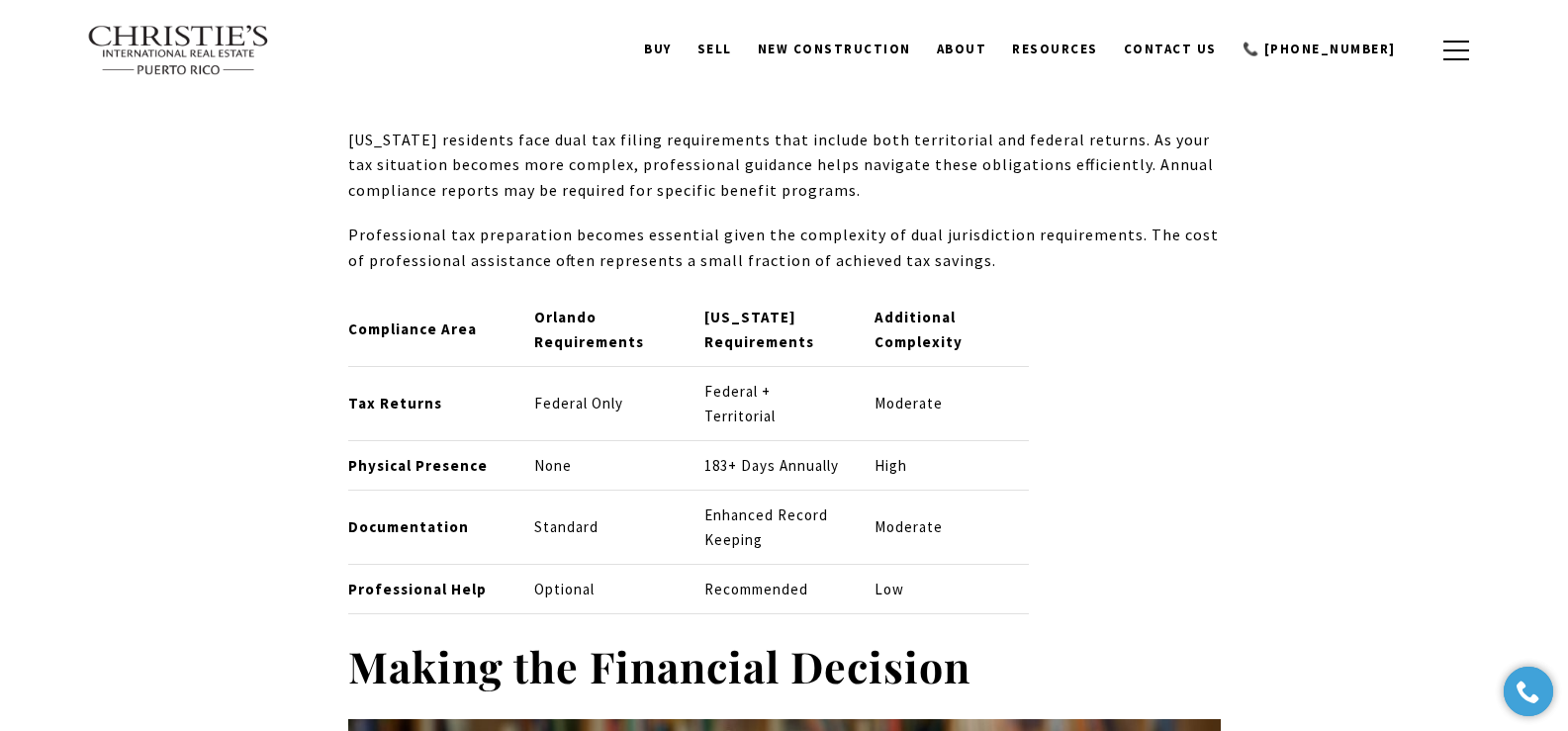
click at [1162, 293] on div "Compliance Area Orlando Requirements Puerto Rico Requirements Additional Comple…" at bounding box center [784, 453] width 873 height 322
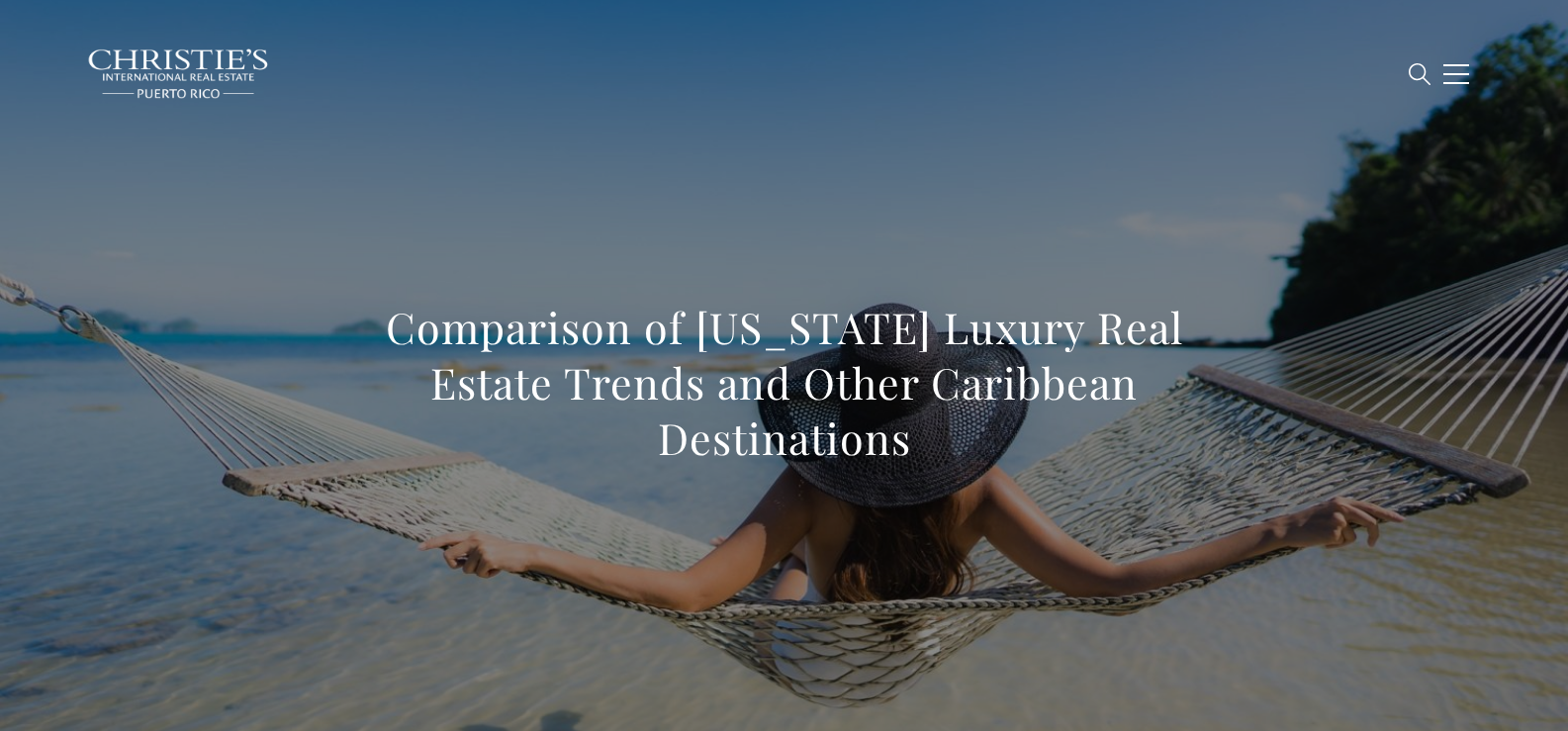
click at [639, 146] on div "Comparison of [US_STATE] Luxury Real Estate Trends and Other Caribbean Destinat…" at bounding box center [784, 395] width 1385 height 594
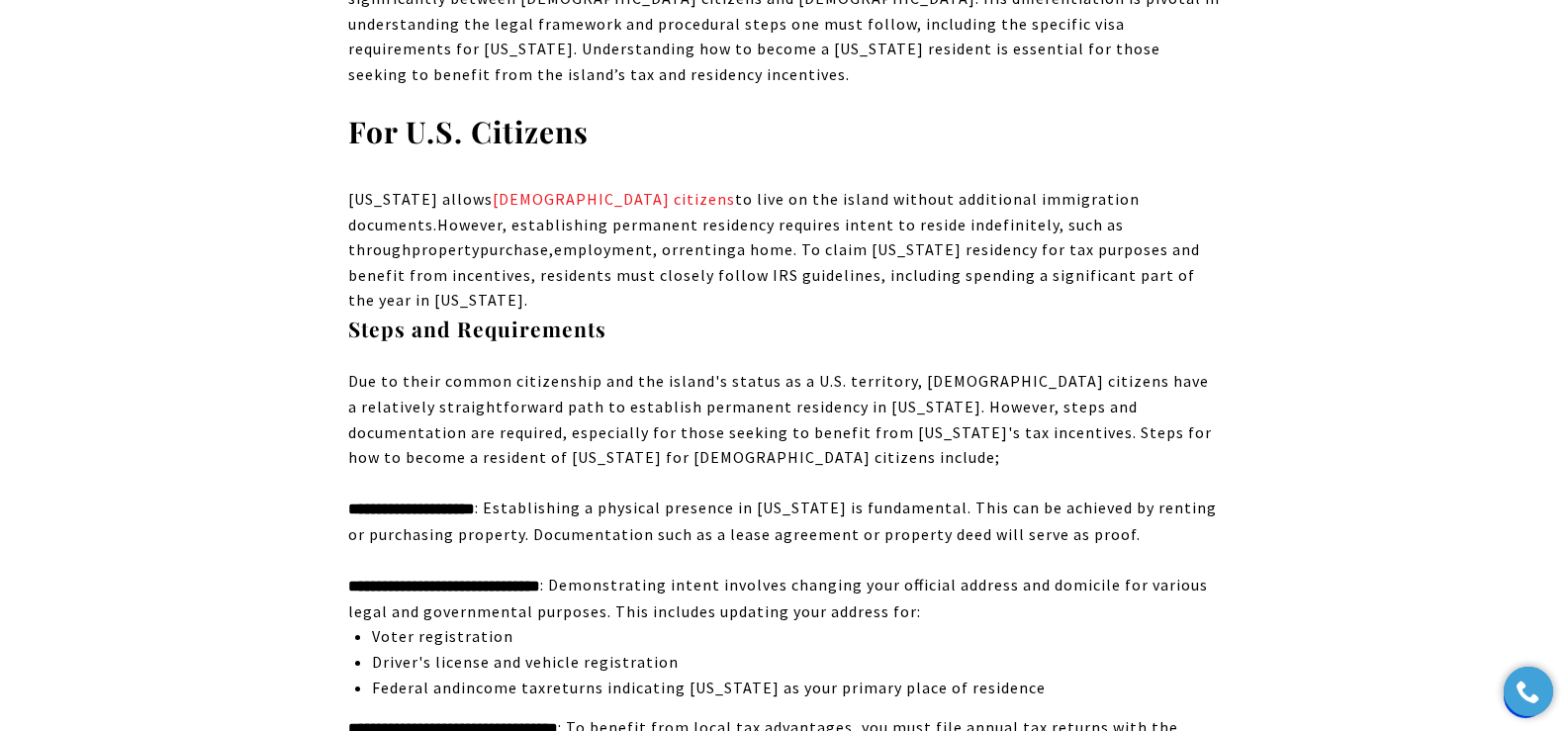
scroll to position [1985, 0]
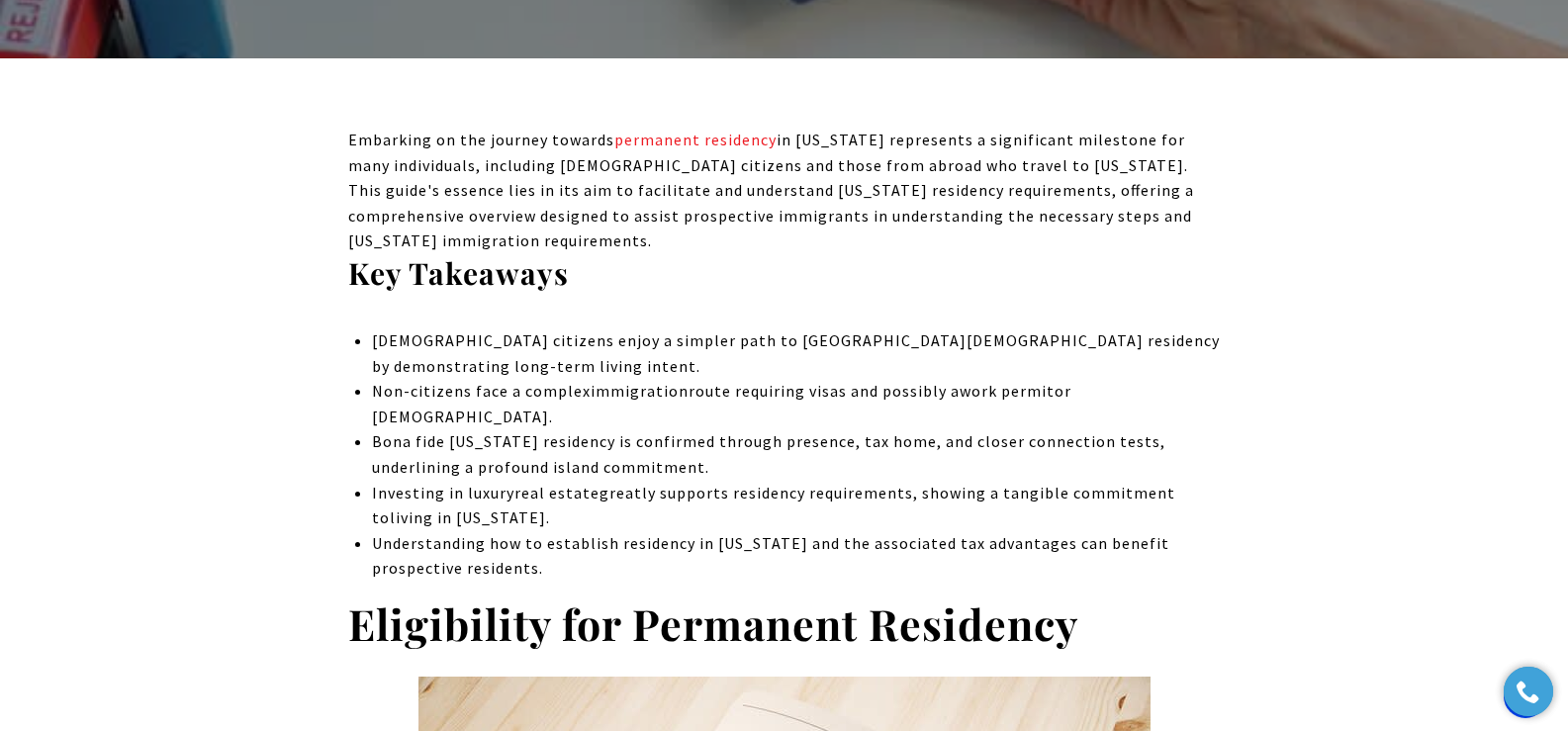
scroll to position [2179, 0]
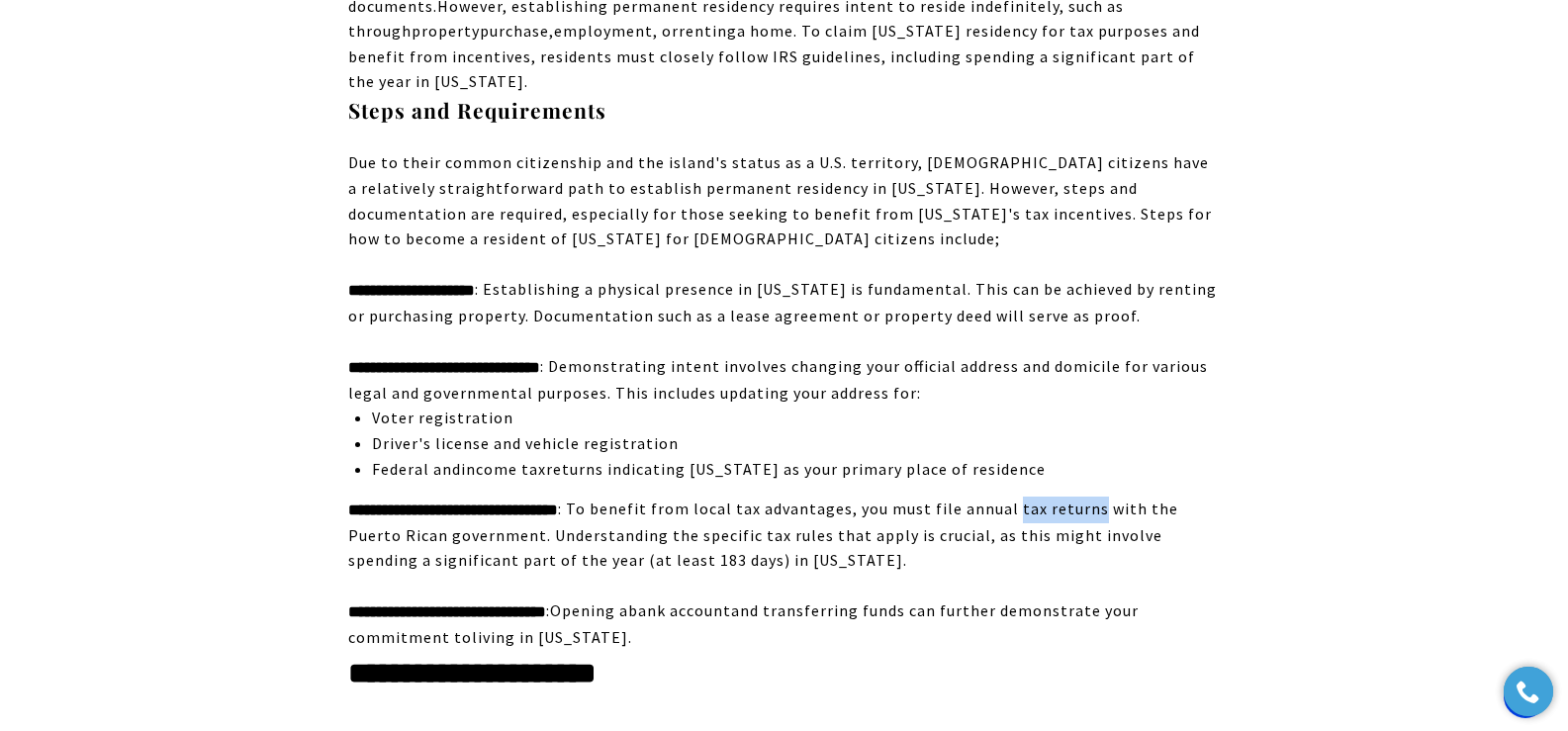
drag, startPoint x: 1173, startPoint y: 406, endPoint x: 1092, endPoint y: 400, distance: 81.2
click at [1092, 496] on div "**********" at bounding box center [784, 534] width 873 height 77
copy div "tax returns"
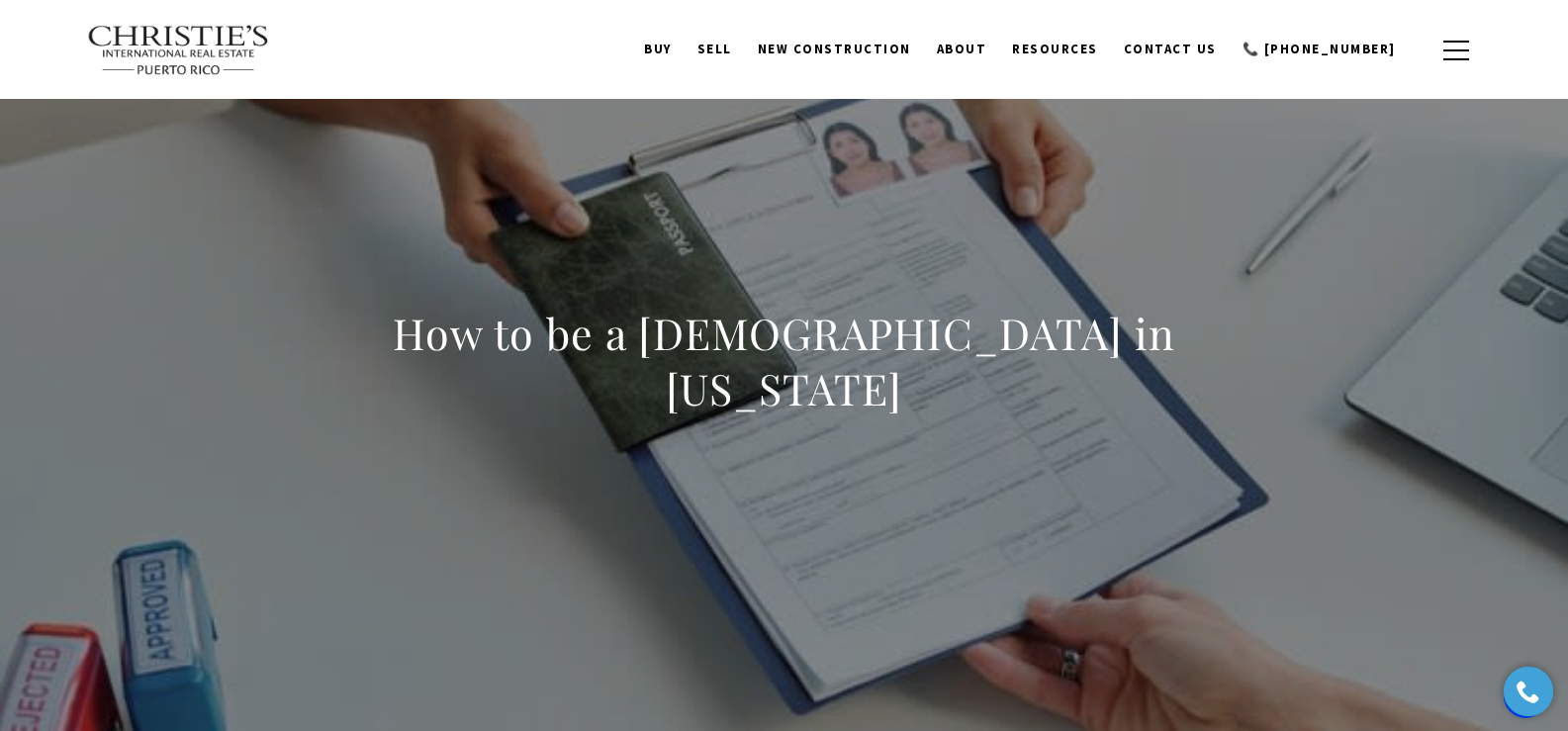
scroll to position [0, 0]
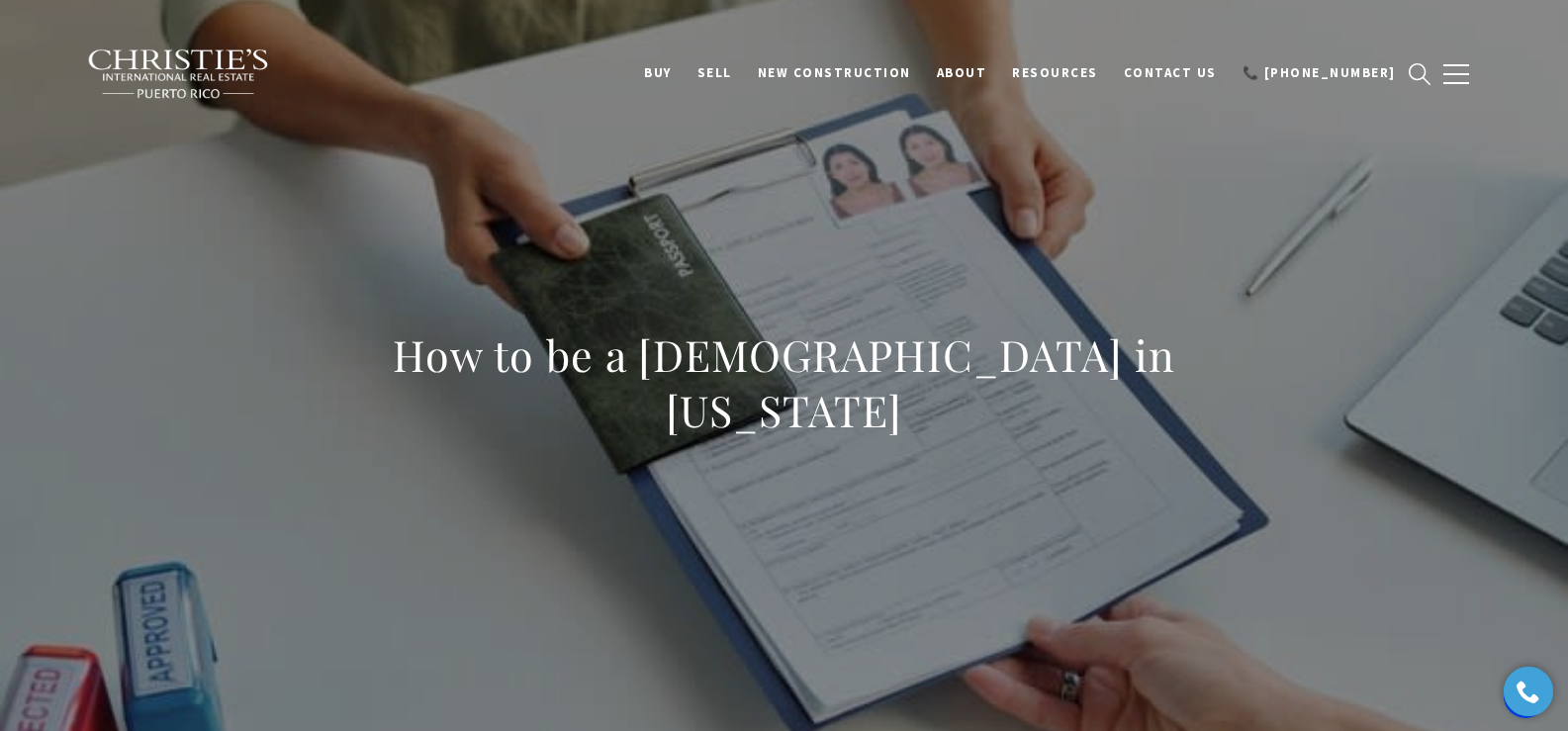
drag, startPoint x: 322, startPoint y: 366, endPoint x: 943, endPoint y: 434, distance: 624.7
click at [943, 434] on div "How to be a [DEMOGRAPHIC_DATA] in [US_STATE]" at bounding box center [784, 395] width 1385 height 594
copy h1 "How to be a [DEMOGRAPHIC_DATA] in [US_STATE]"
click at [872, 249] on div "How to be a [DEMOGRAPHIC_DATA] in [US_STATE]" at bounding box center [784, 395] width 1385 height 594
